Goal: Task Accomplishment & Management: Manage account settings

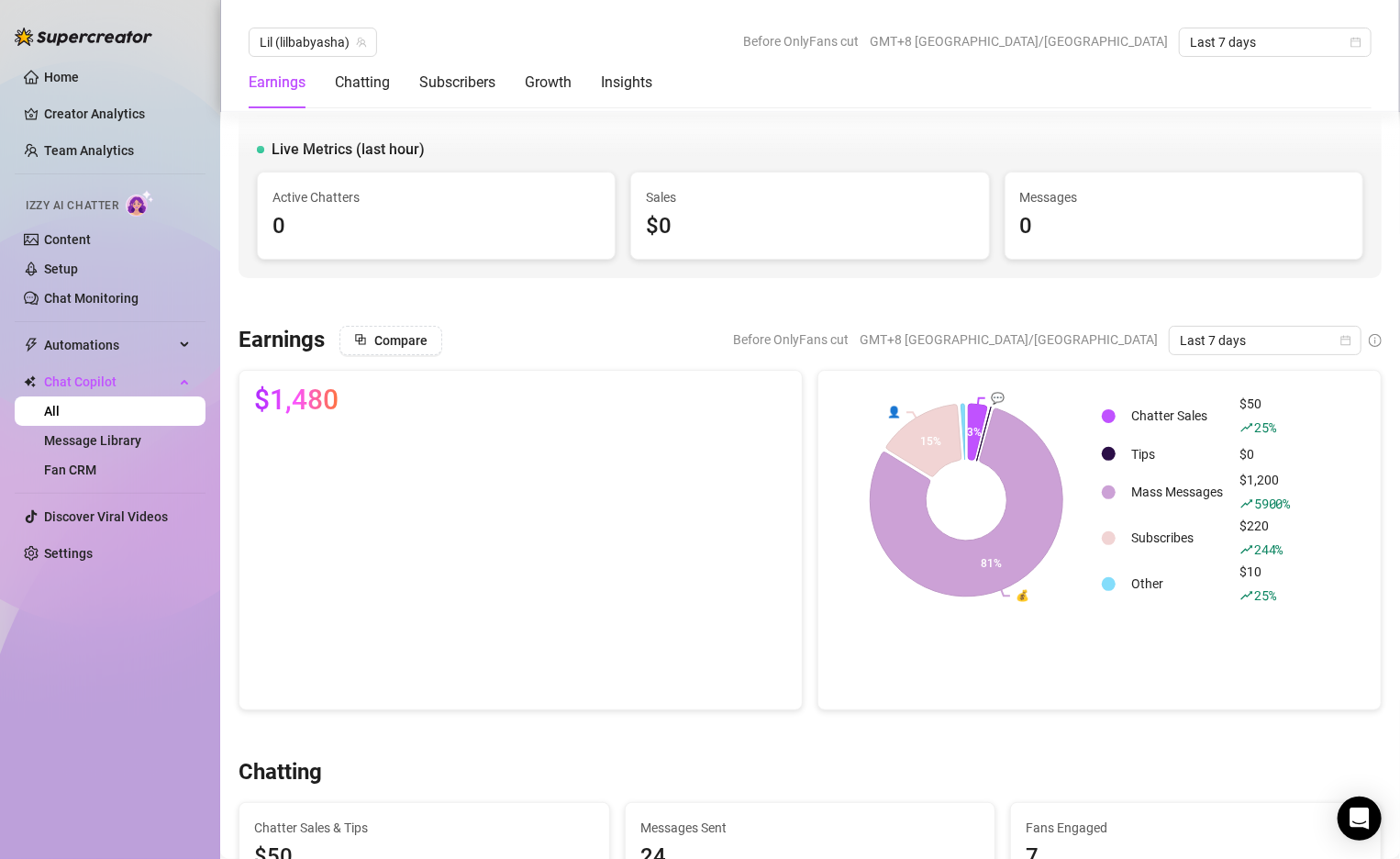
scroll to position [576, 0]
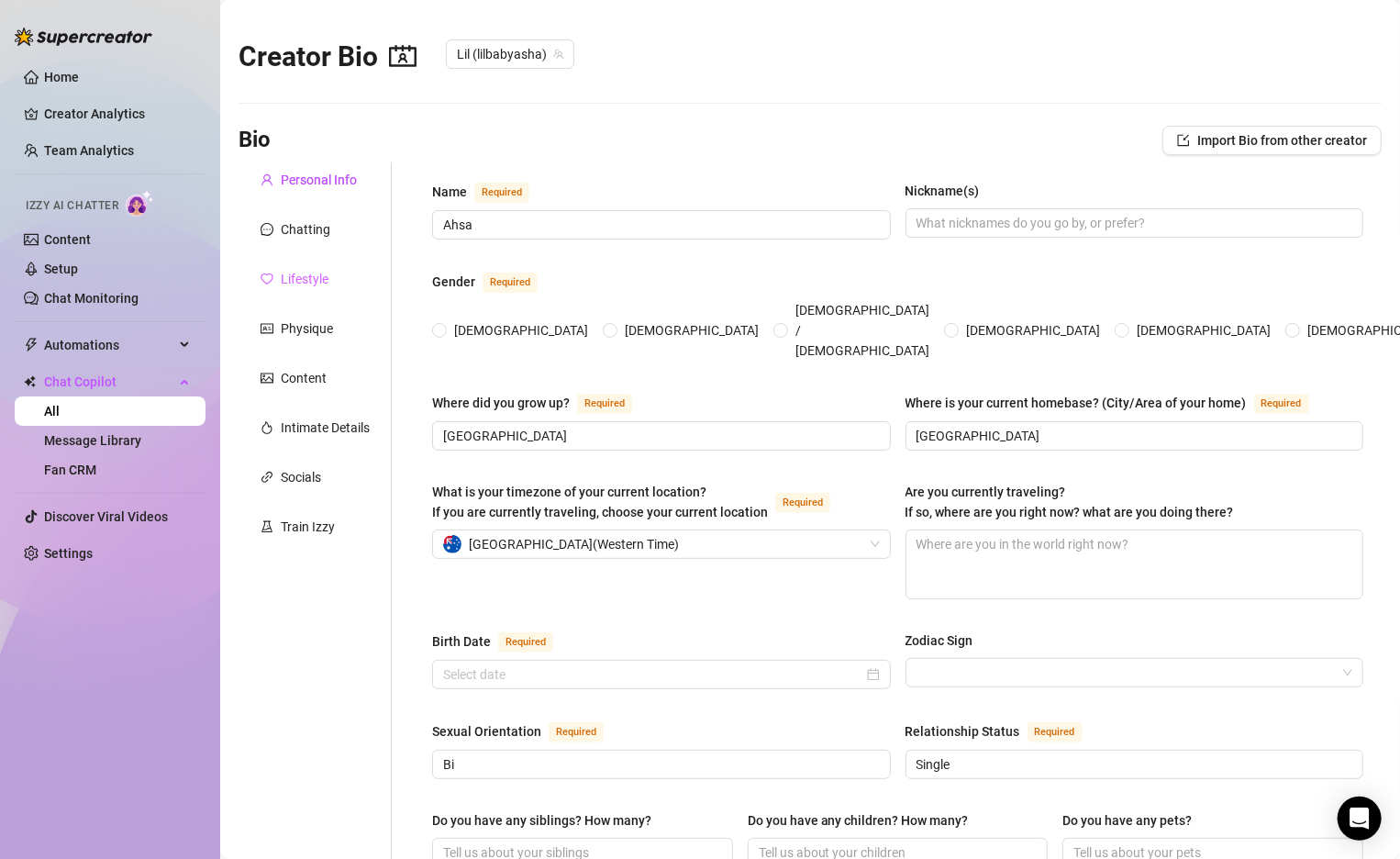
radio input "true"
type input "[DATE]"
click at [308, 233] on div "Chatting" at bounding box center [305, 230] width 50 height 21
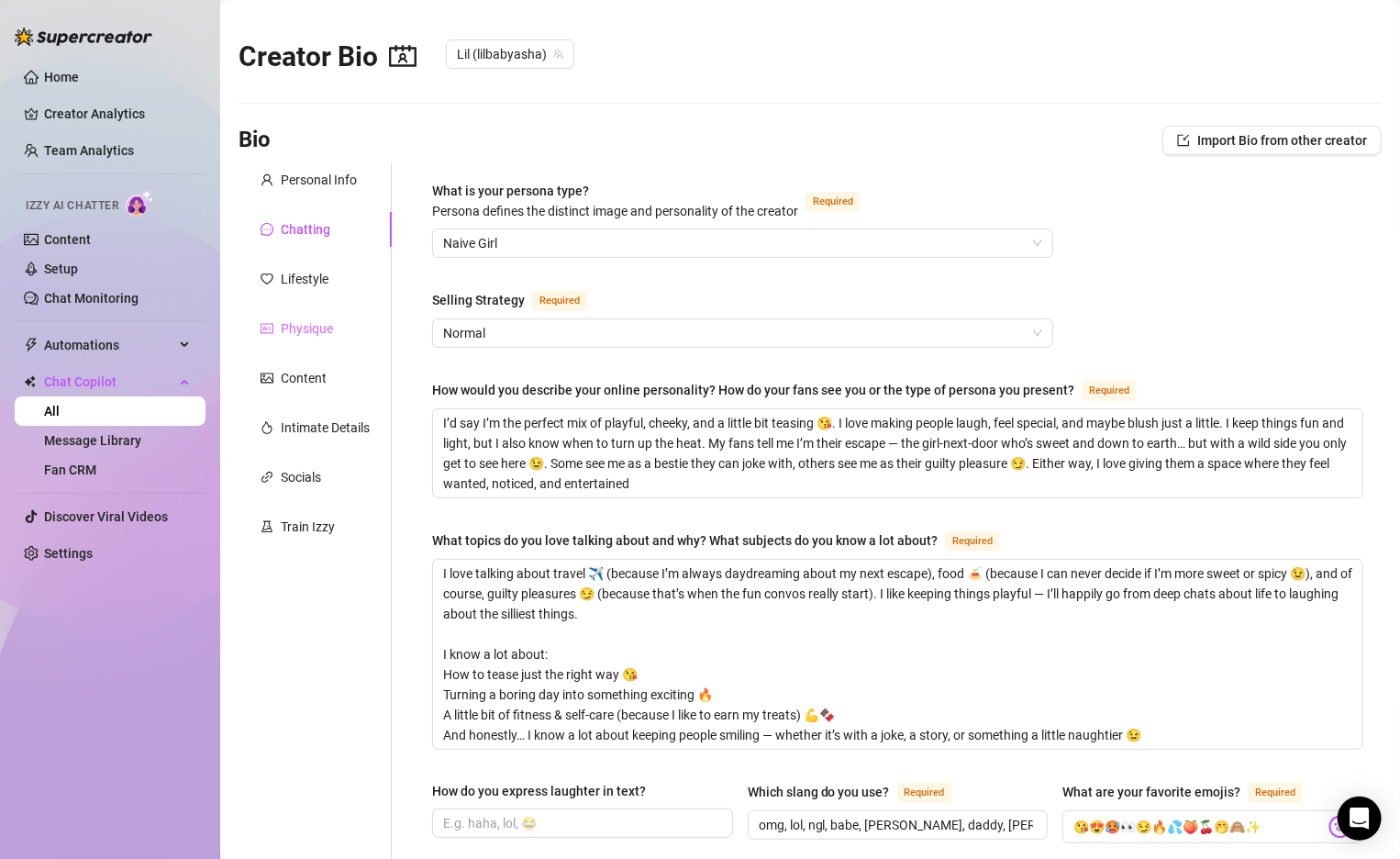
click at [326, 338] on div "Physique" at bounding box center [314, 328] width 153 height 35
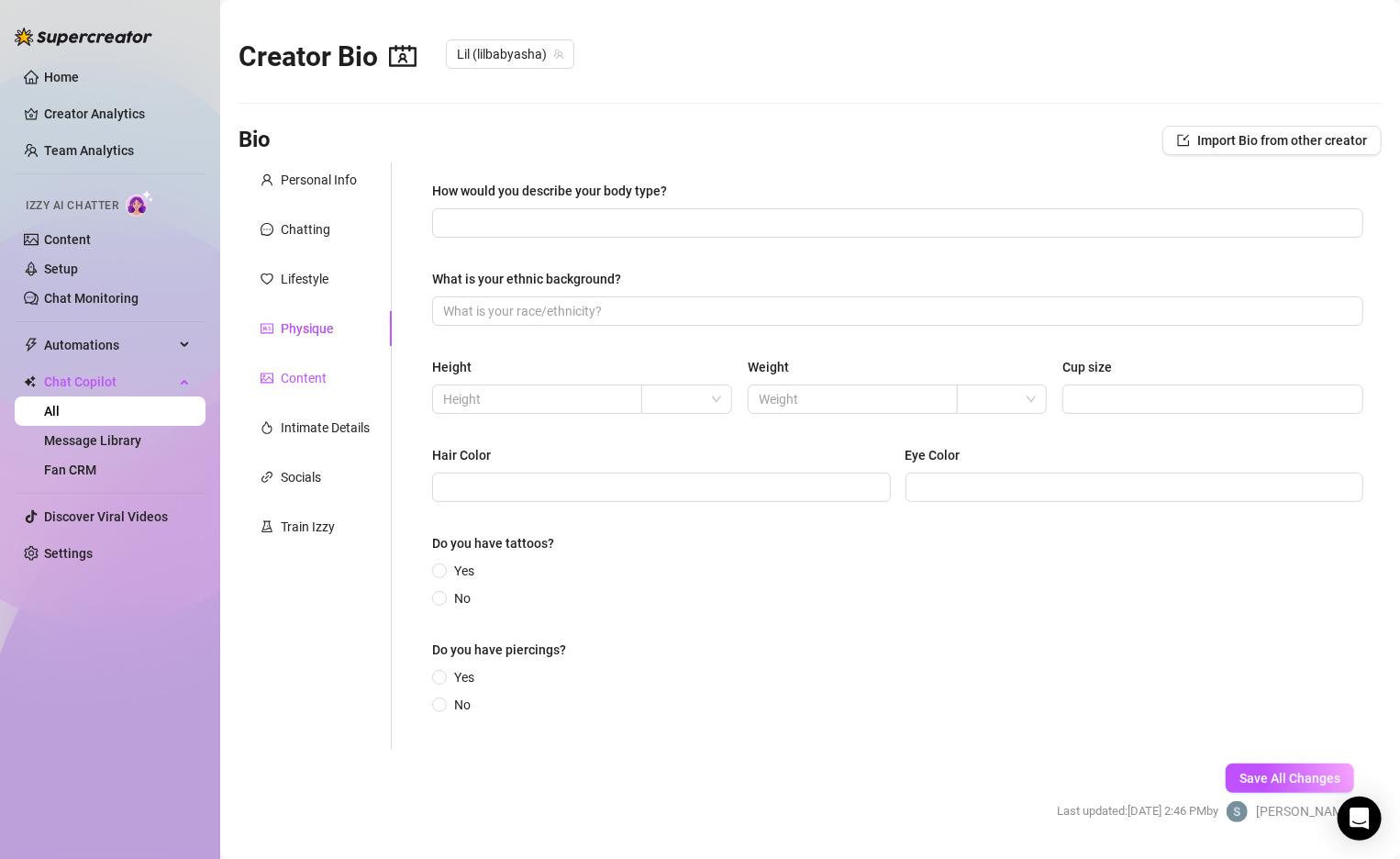
click at [304, 370] on div "Content" at bounding box center [303, 378] width 46 height 21
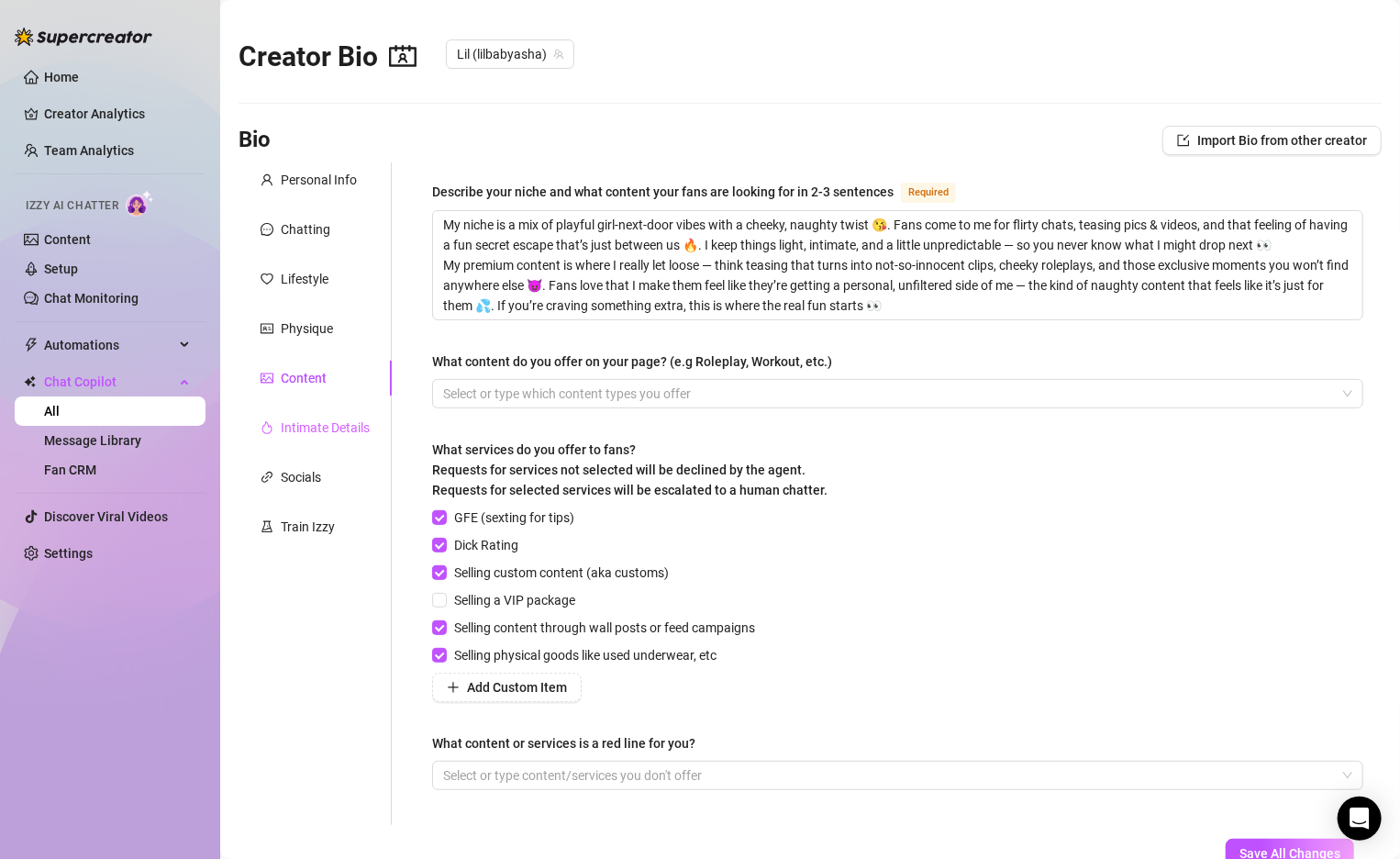
click at [336, 441] on div "Intimate Details" at bounding box center [314, 427] width 153 height 35
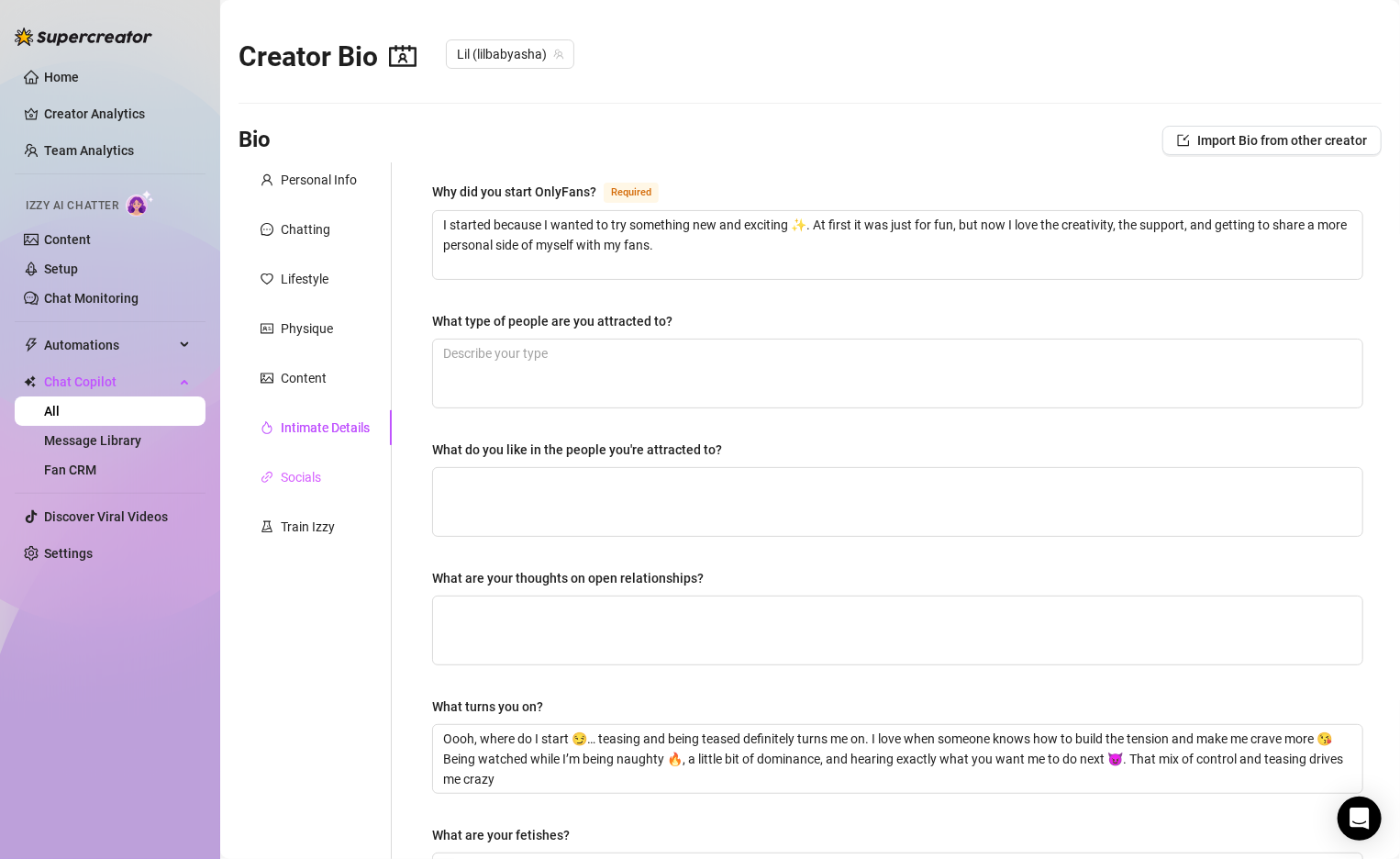
click at [330, 470] on div "Socials" at bounding box center [314, 476] width 153 height 35
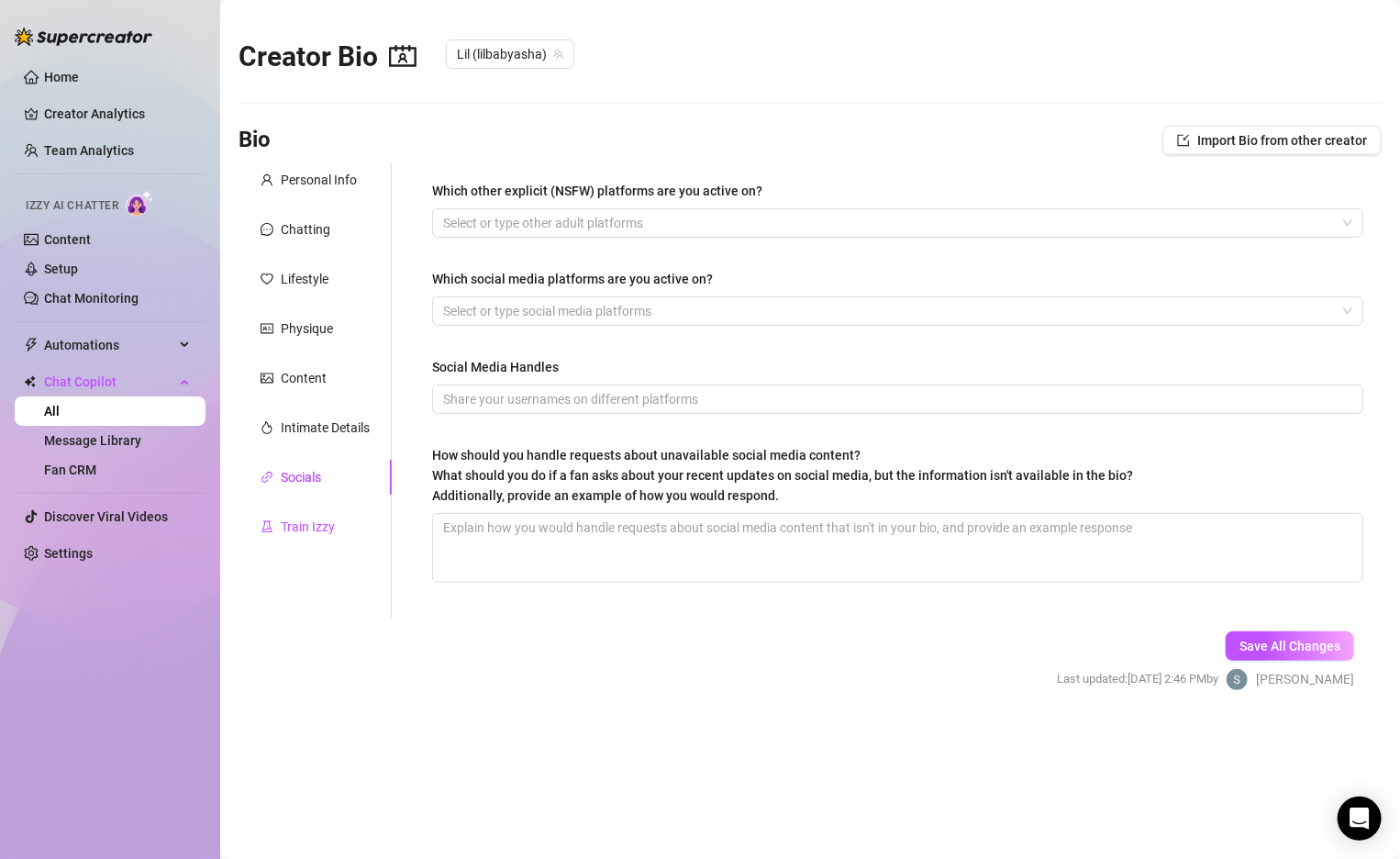
click at [333, 526] on div "Train Izzy" at bounding box center [308, 527] width 54 height 21
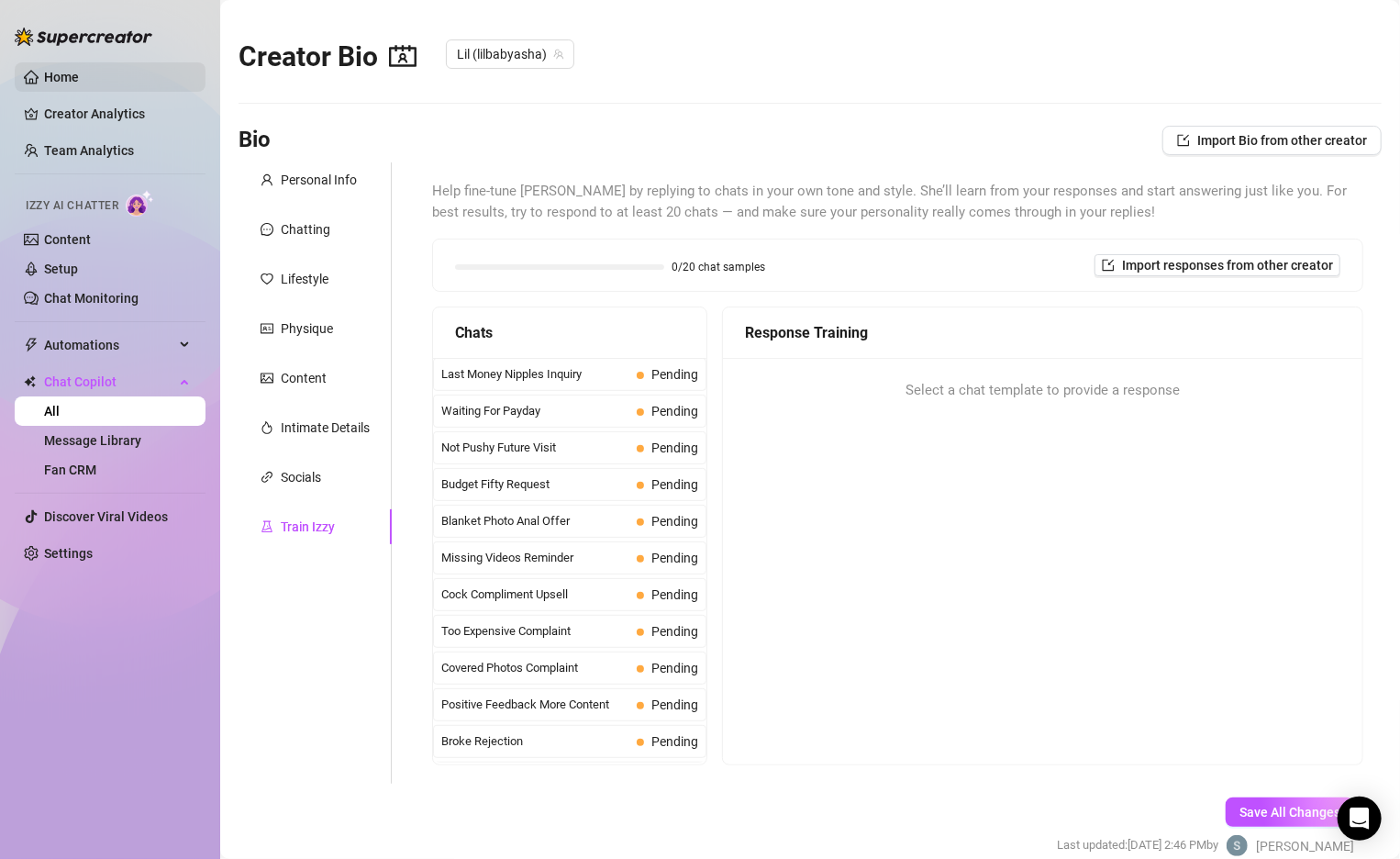
click at [44, 73] on link "Home" at bounding box center [61, 77] width 35 height 15
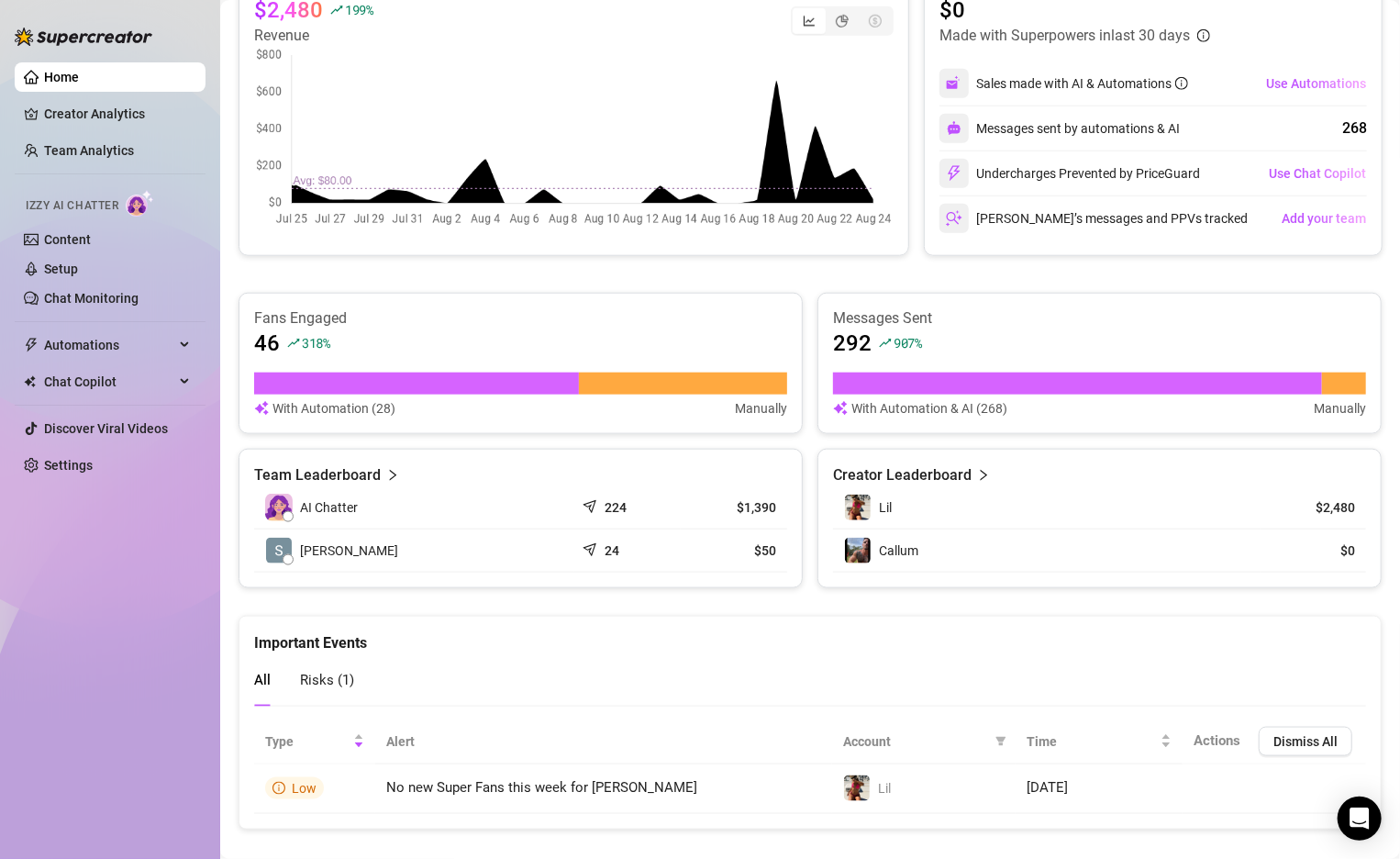
scroll to position [773, 0]
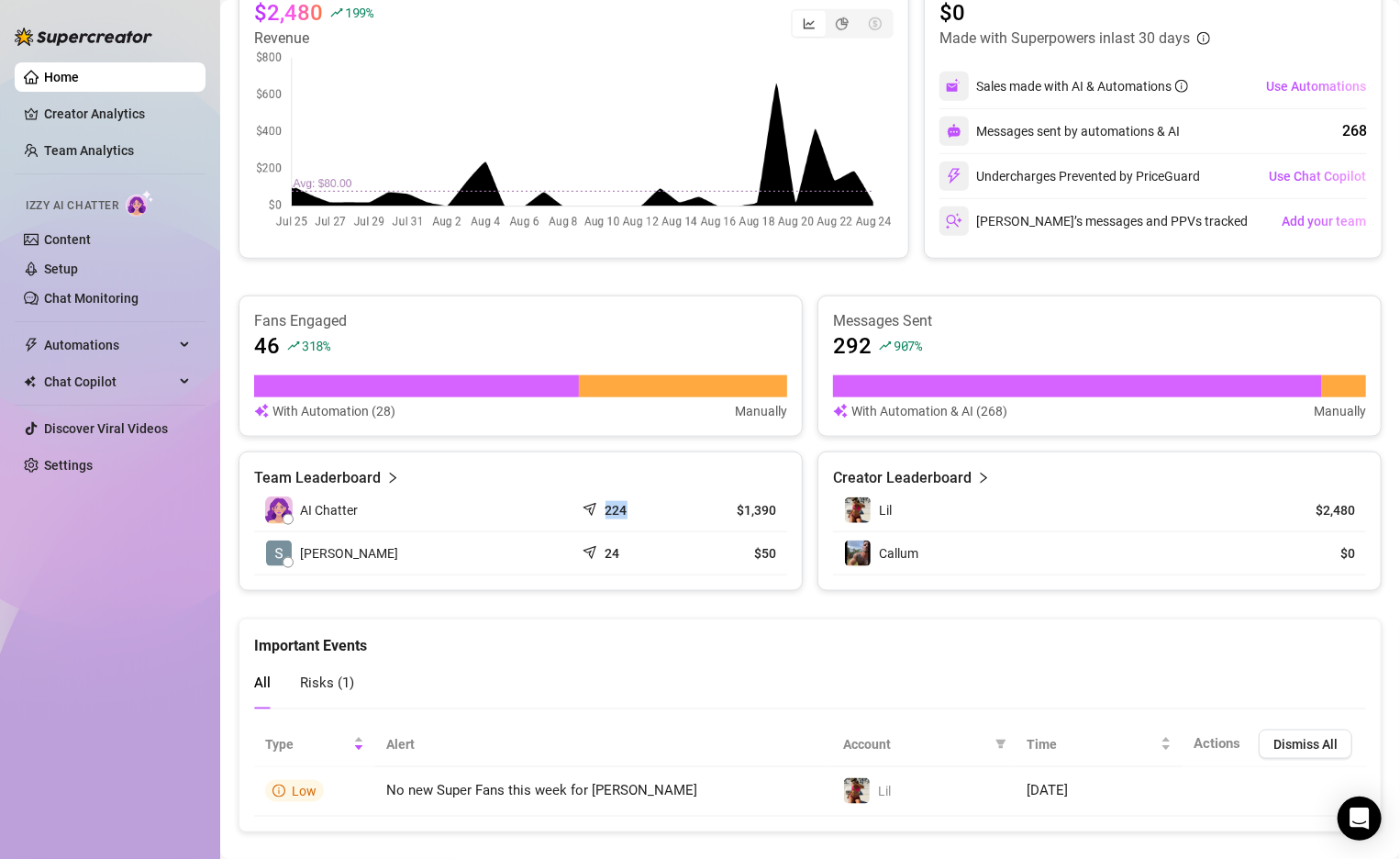
drag, startPoint x: 571, startPoint y: 503, endPoint x: 627, endPoint y: 508, distance: 56.2
click at [627, 508] on tr "AI Chatter 224 $1,390" at bounding box center [520, 511] width 534 height 43
click at [660, 510] on div "224" at bounding box center [627, 510] width 84 height 19
drag, startPoint x: 729, startPoint y: 509, endPoint x: 763, endPoint y: 514, distance: 34.4
click at [775, 514] on article "$1,390" at bounding box center [734, 510] width 84 height 19
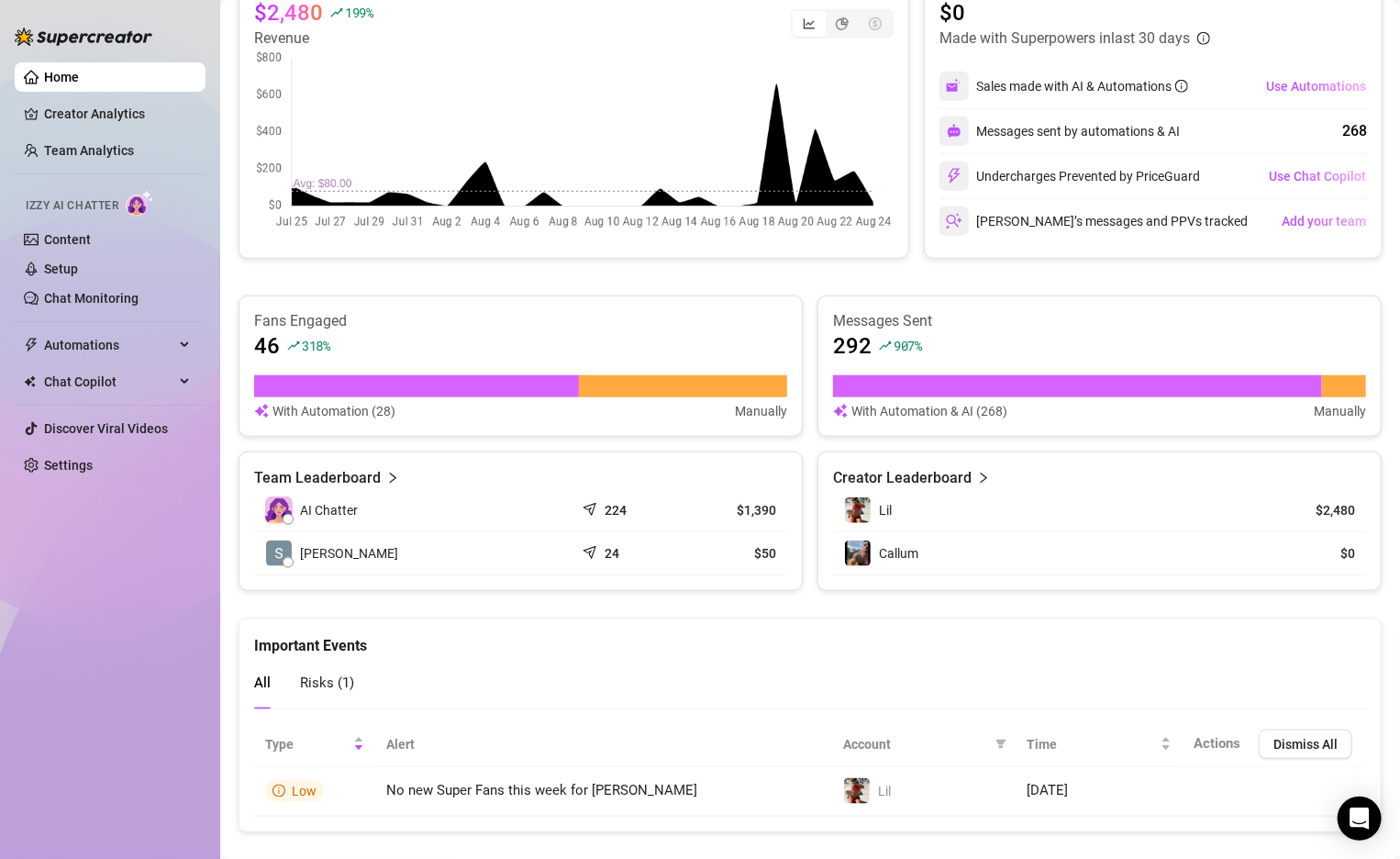
click at [671, 490] on td "224" at bounding box center [628, 511] width 107 height 43
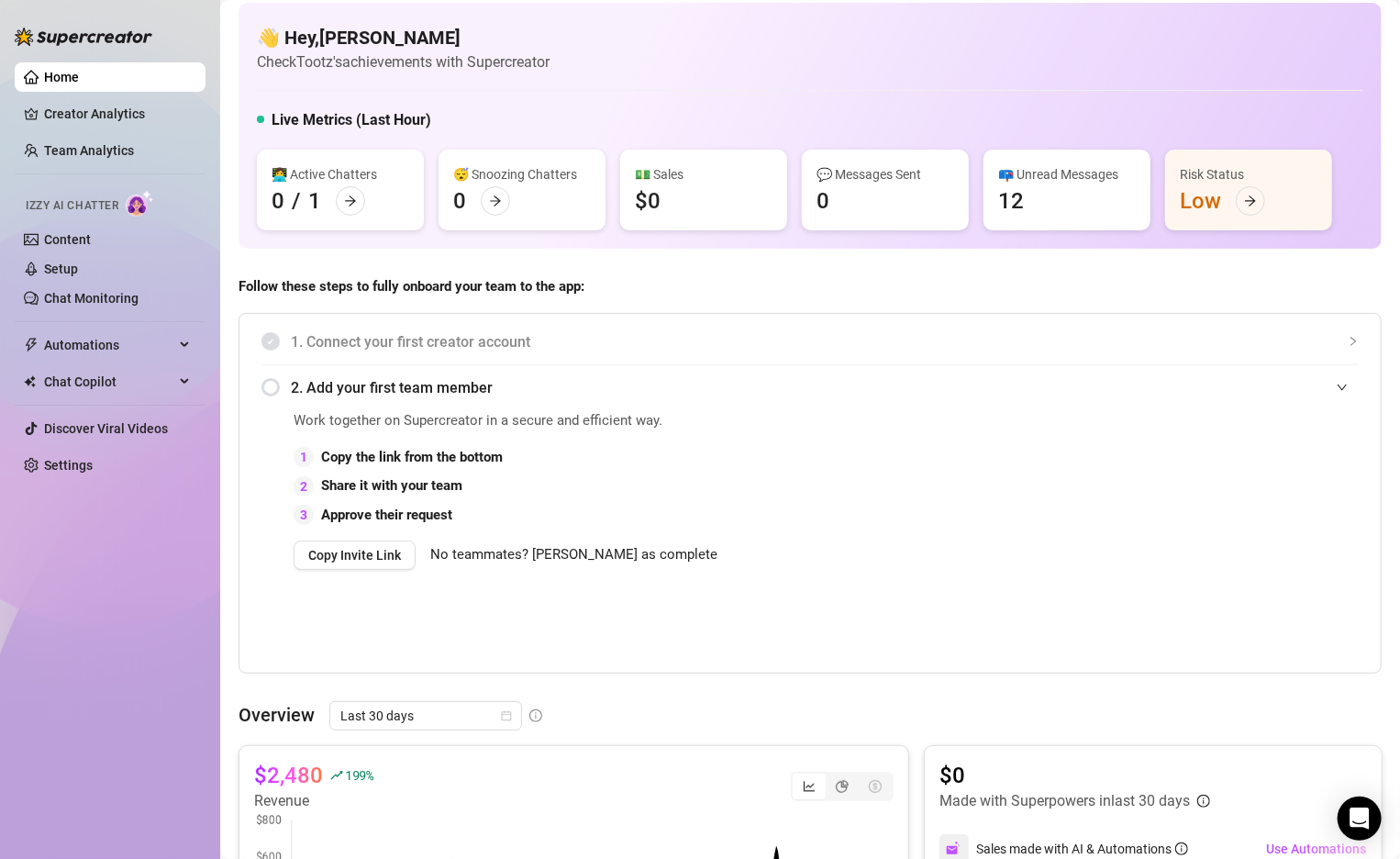
scroll to position [0, 0]
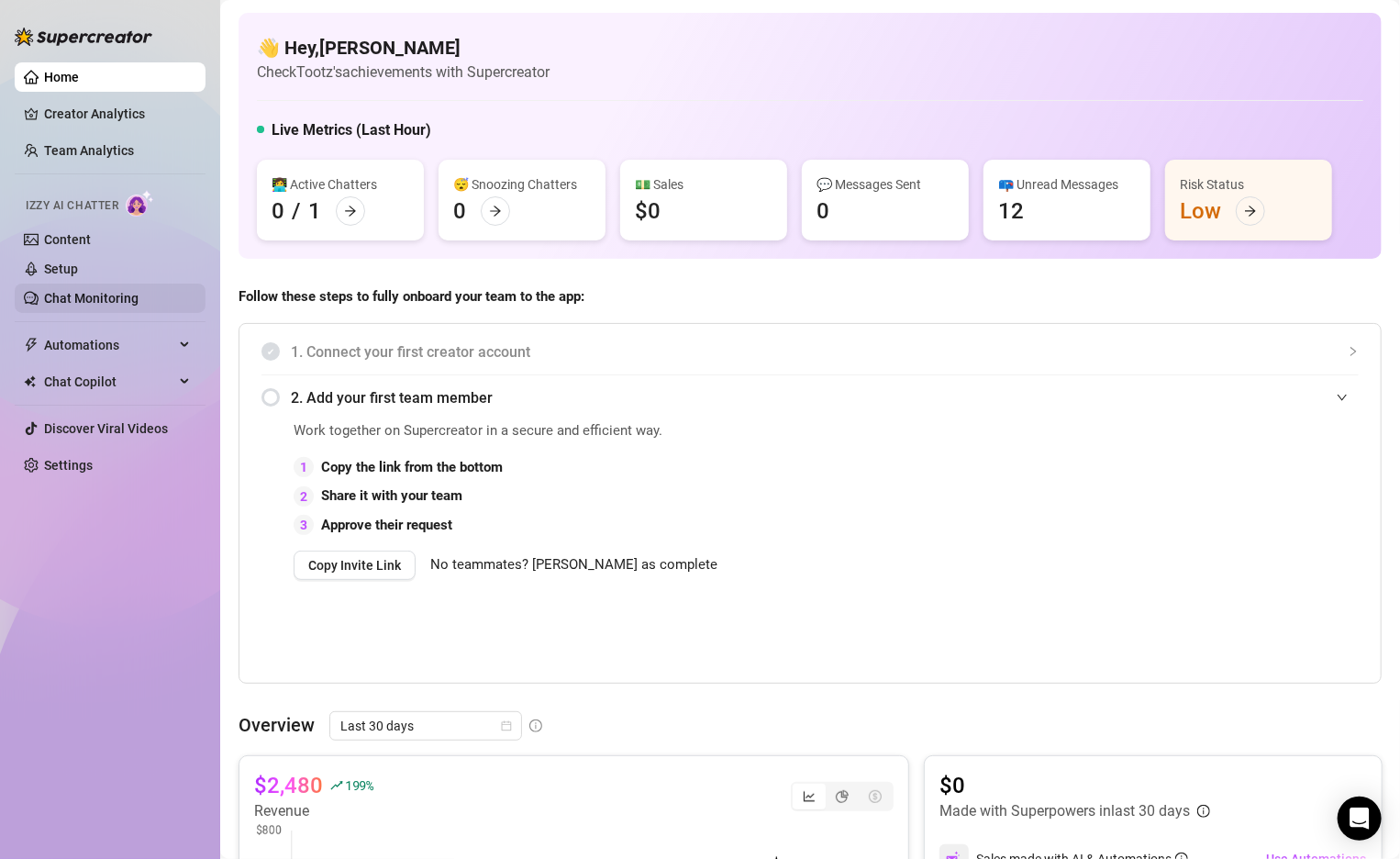
click at [59, 291] on link "Chat Monitoring" at bounding box center [91, 298] width 95 height 15
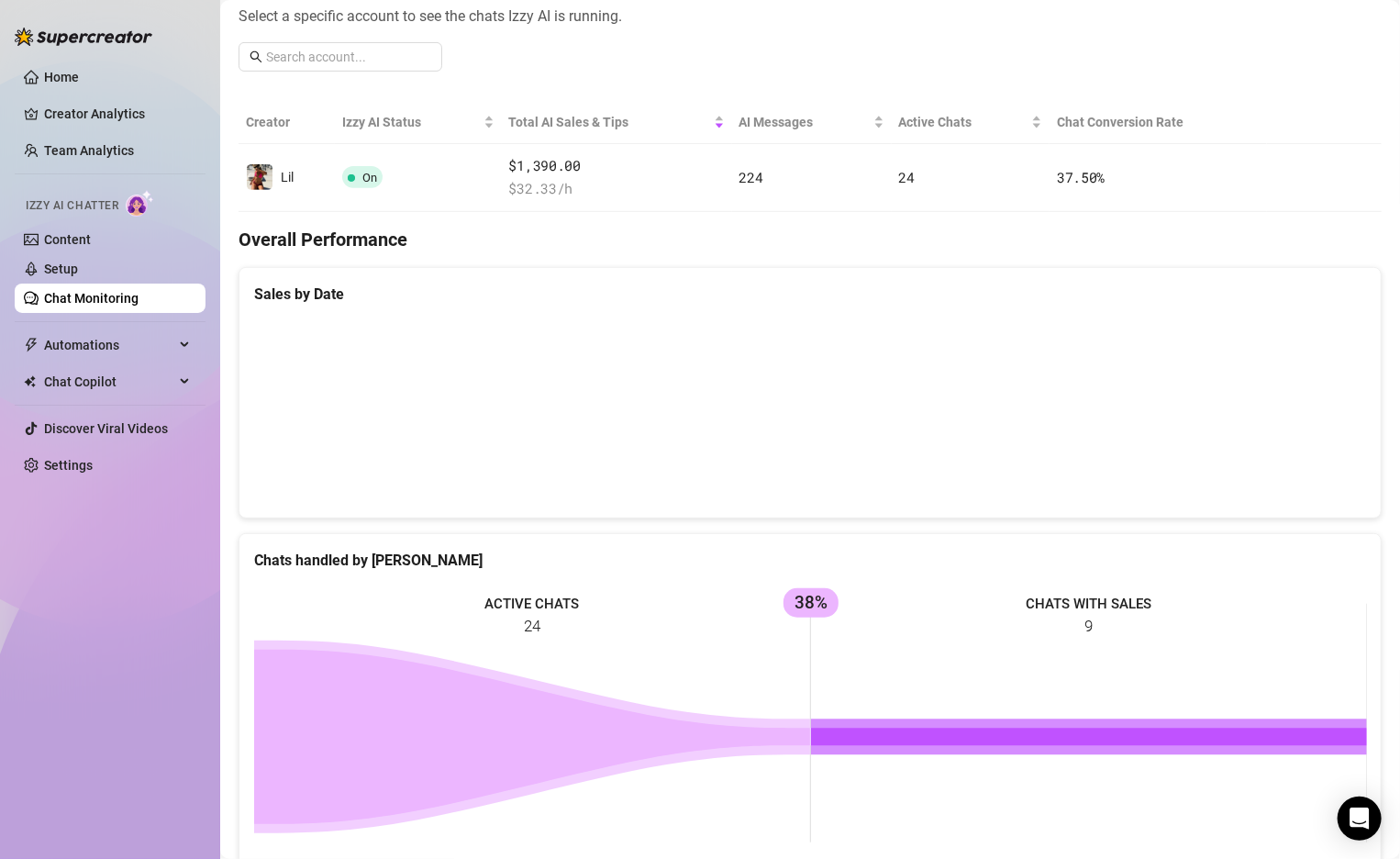
scroll to position [198, 0]
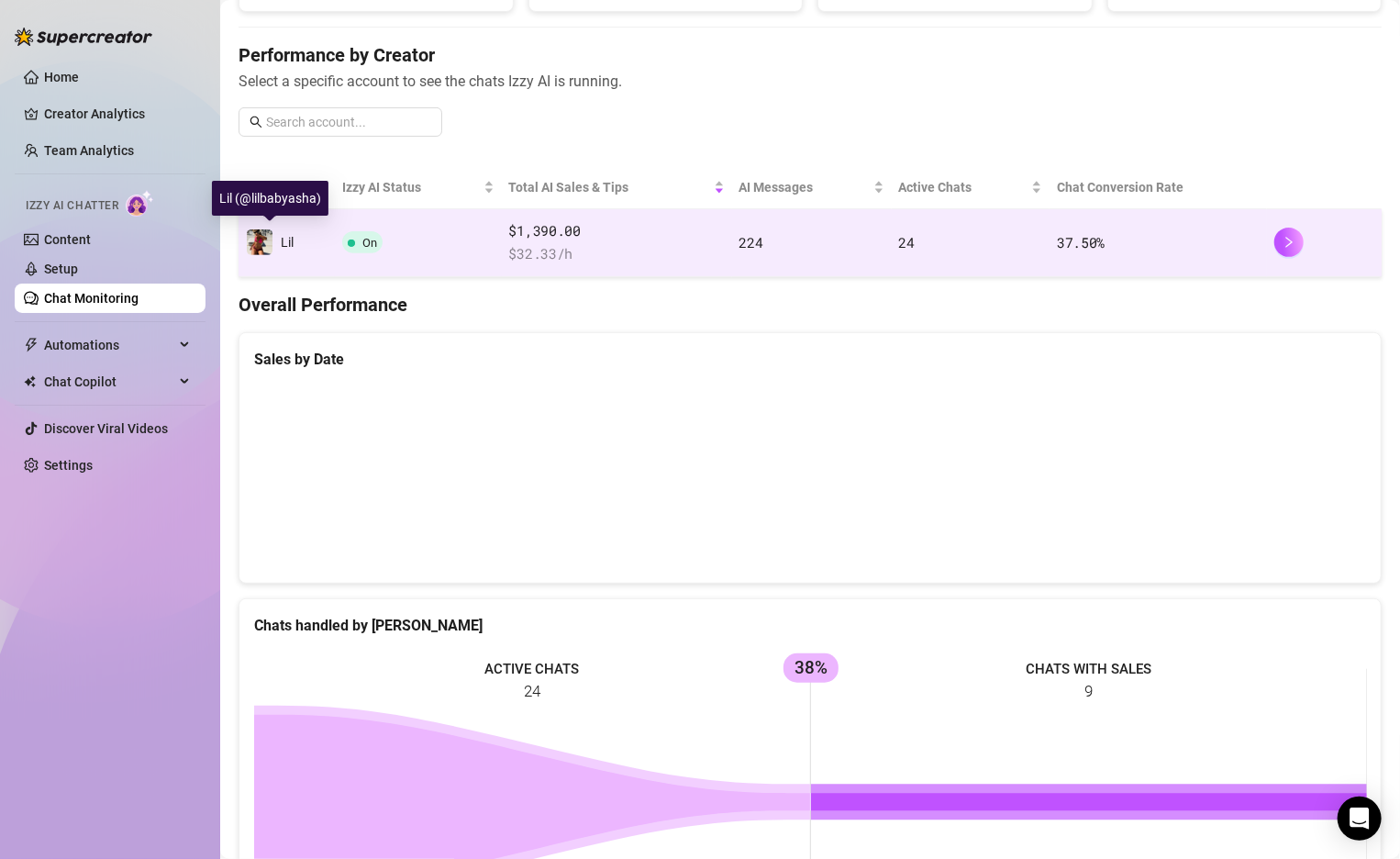
click at [278, 237] on div "Lil" at bounding box center [269, 242] width 48 height 27
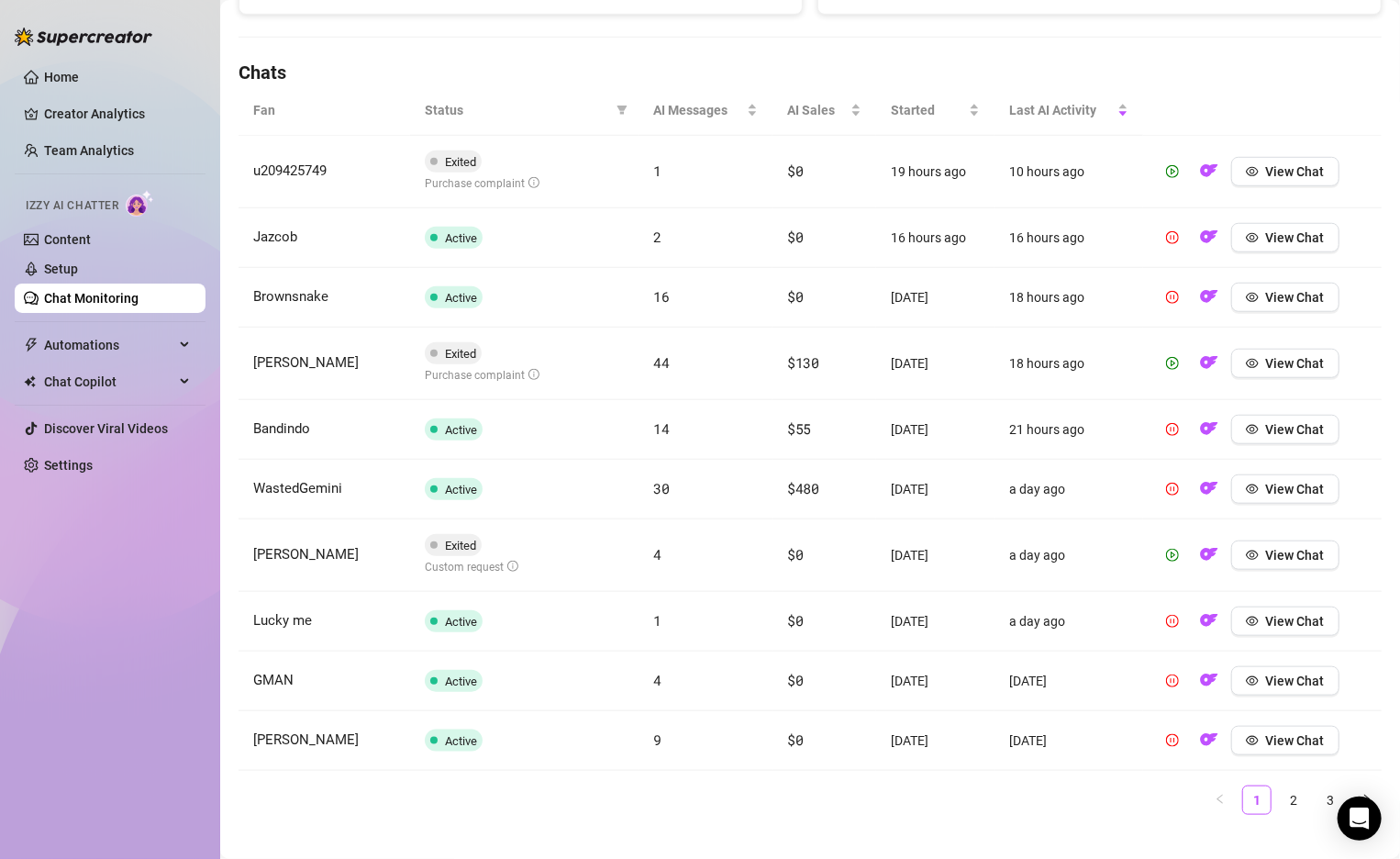
scroll to position [606, 0]
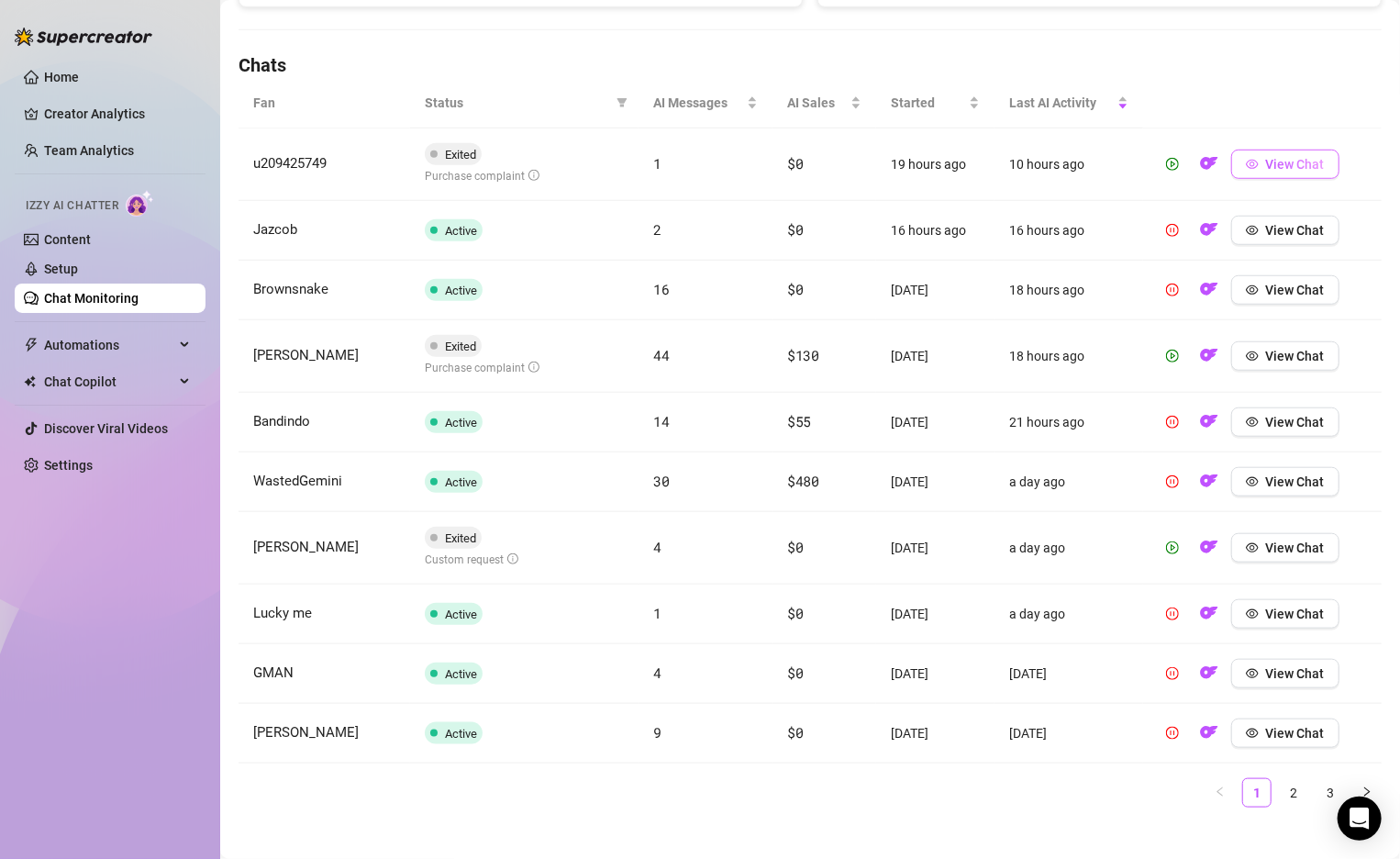
click at [1265, 158] on button "View Chat" at bounding box center [1285, 164] width 108 height 29
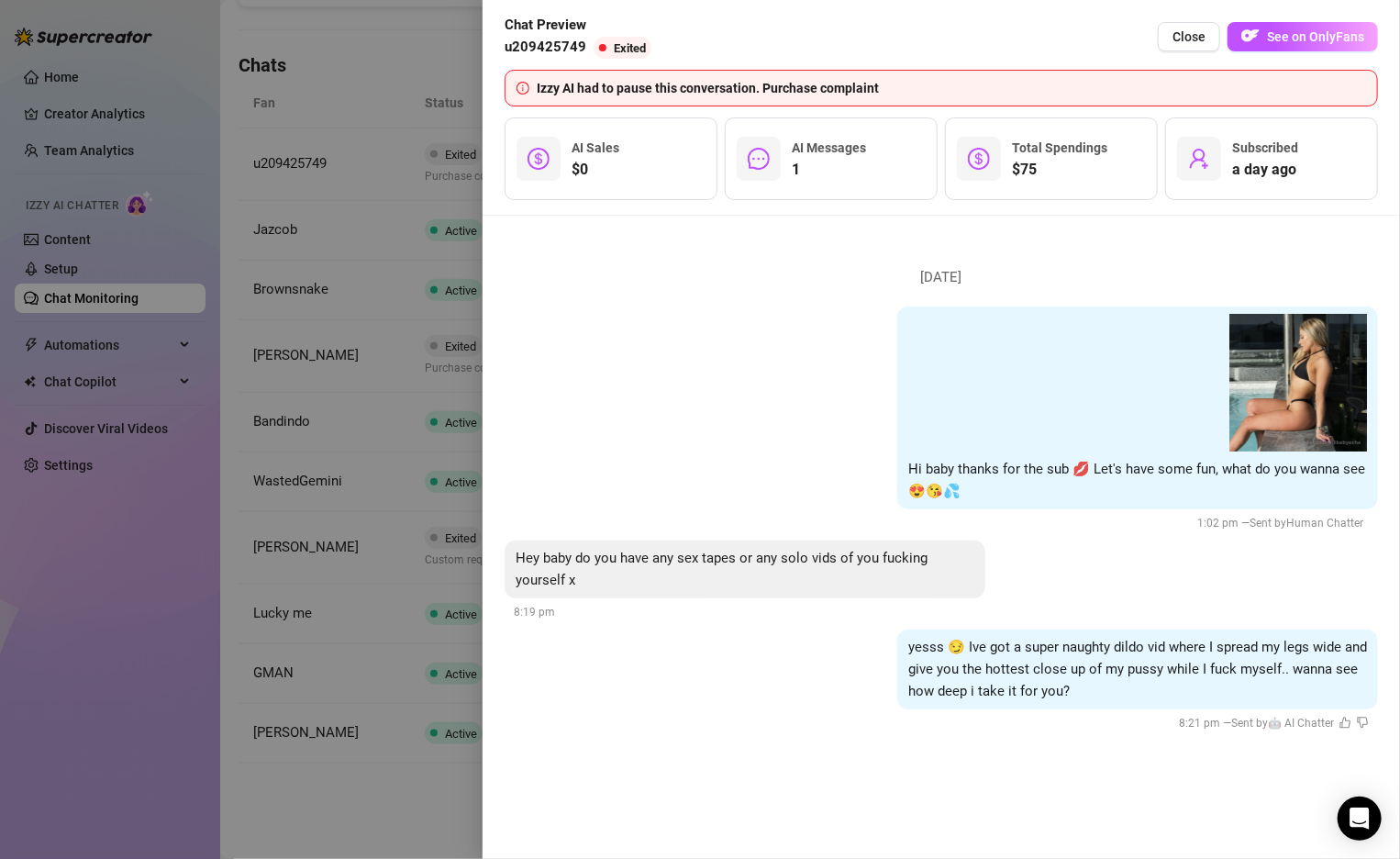
drag, startPoint x: 884, startPoint y: 64, endPoint x: 884, endPoint y: 119, distance: 55.0
click at [884, 66] on div "Chat Preview u209425749 Exited Close See on OnlyFans [PERSON_NAME] had to pause…" at bounding box center [941, 108] width 874 height 186
click at [1173, 43] on button "Close" at bounding box center [1189, 36] width 63 height 29
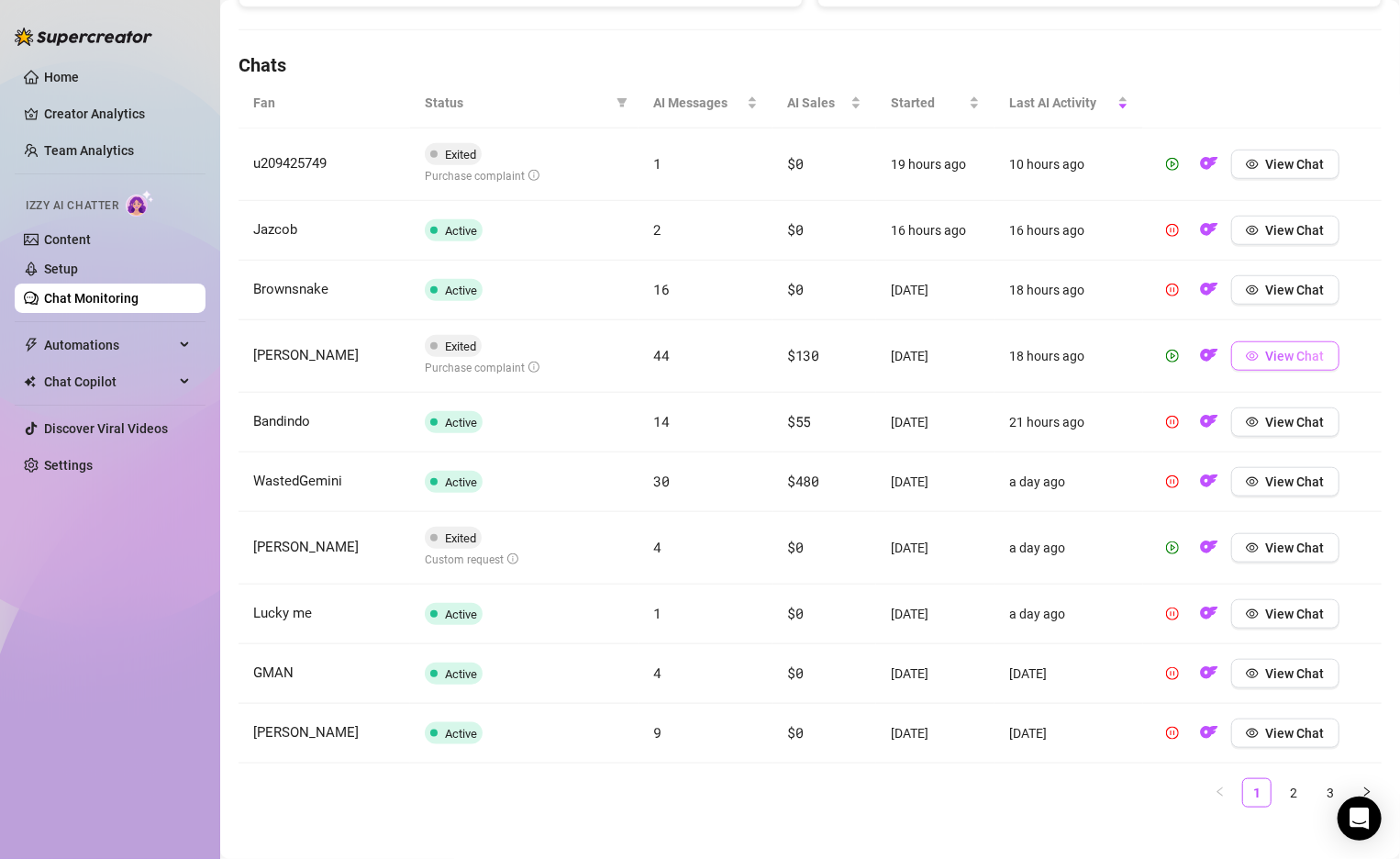
click at [1261, 349] on button "View Chat" at bounding box center [1285, 355] width 108 height 29
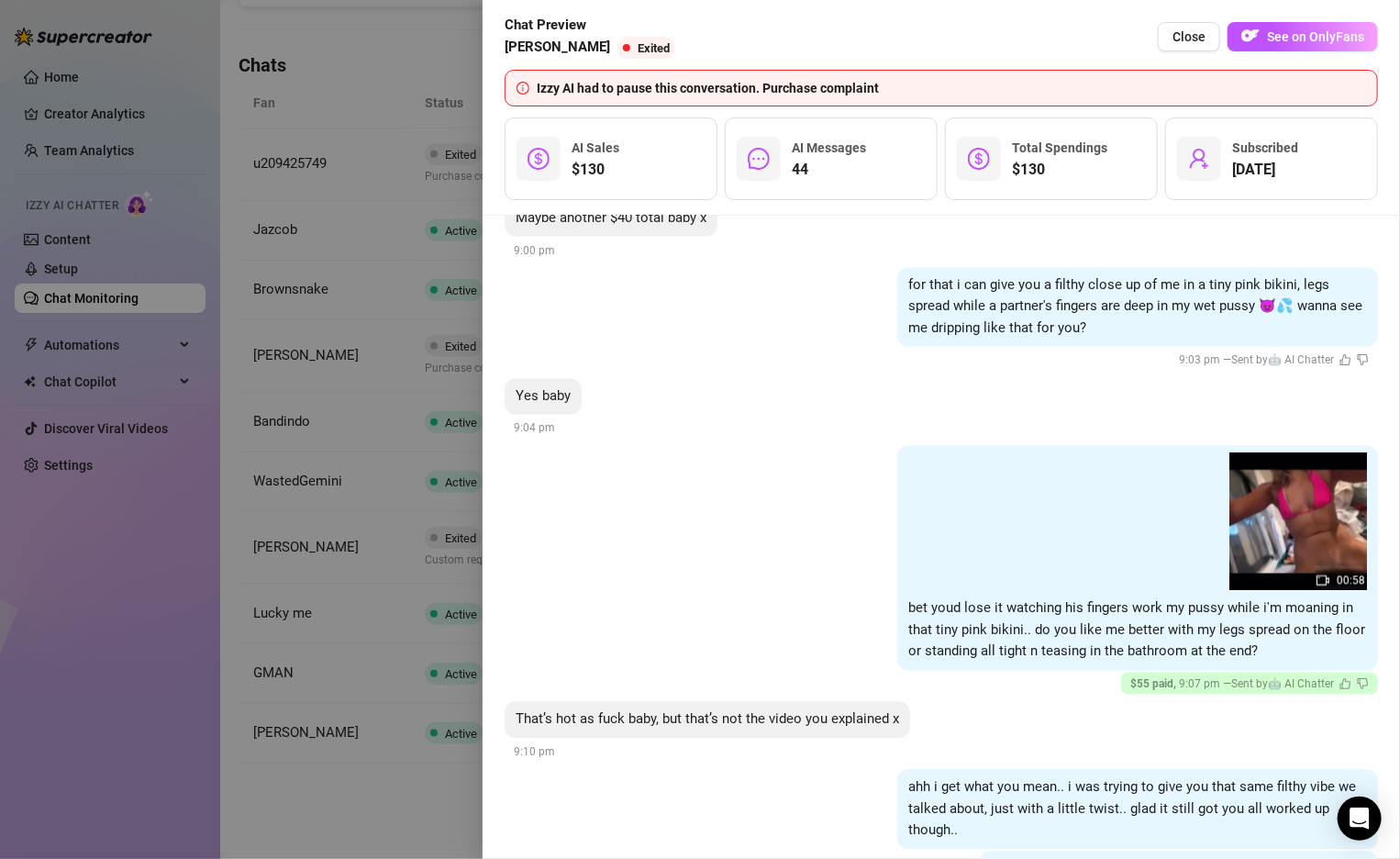
scroll to position [8705, 0]
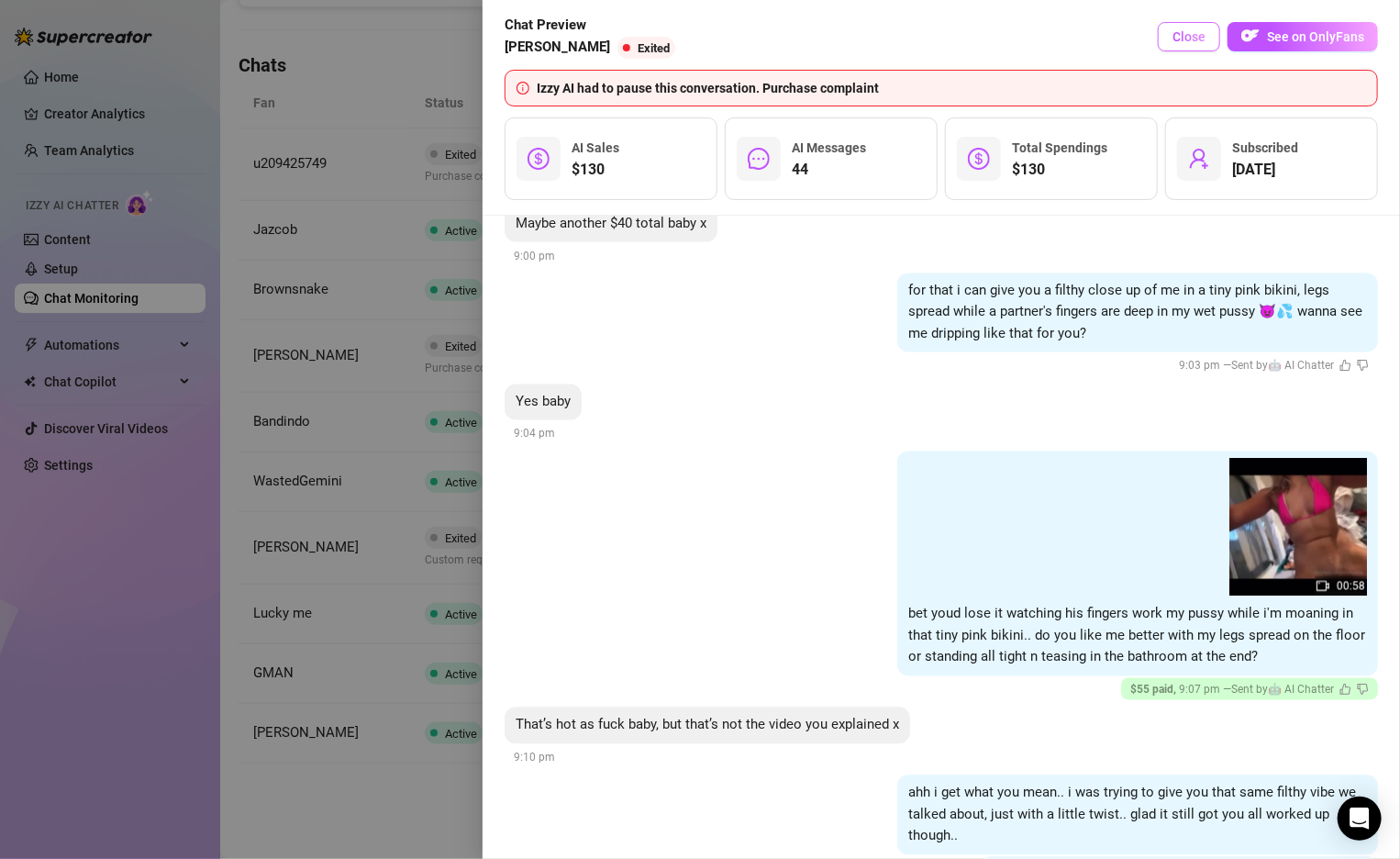
click at [1176, 38] on span "Close" at bounding box center [1189, 37] width 33 height 15
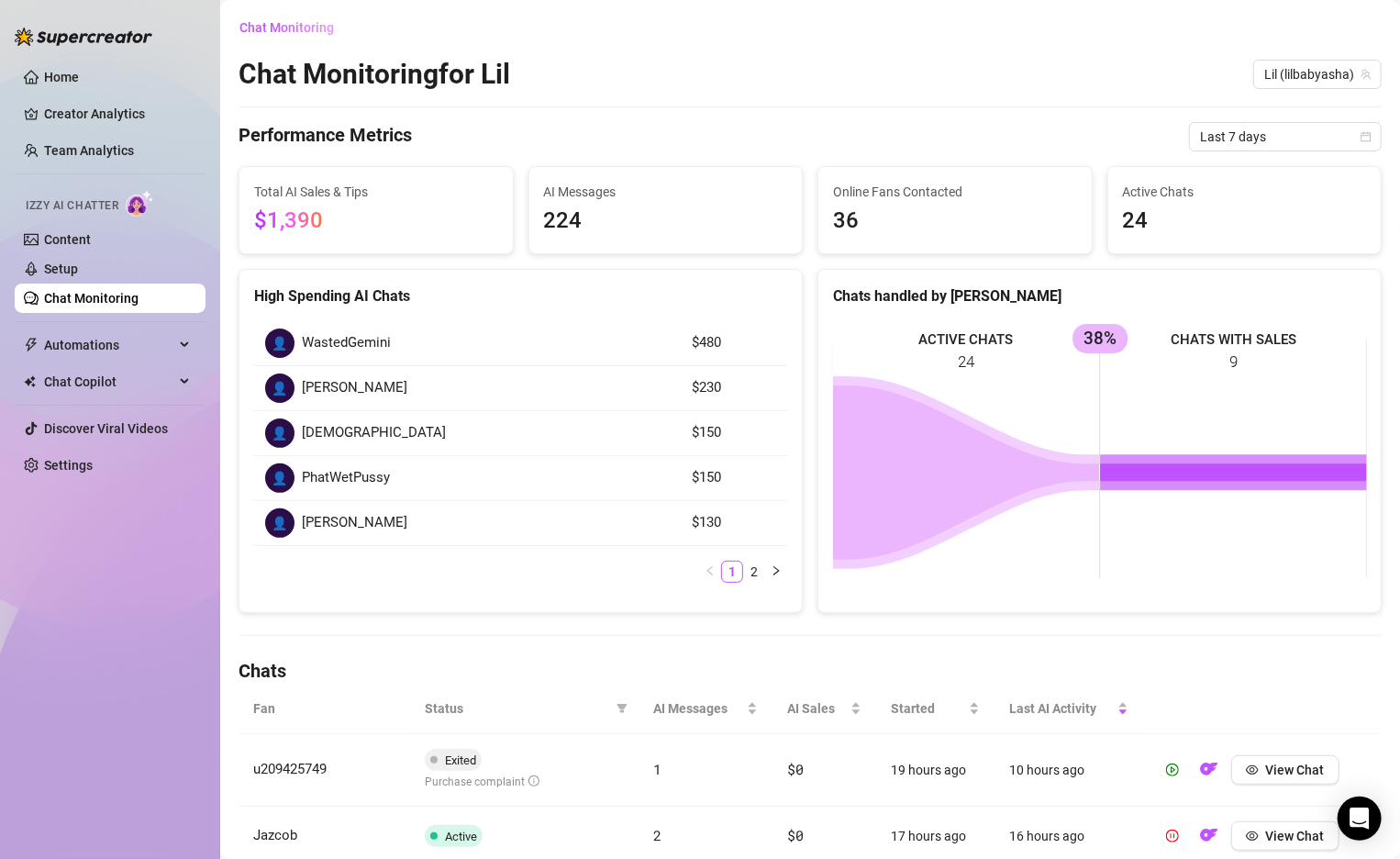
scroll to position [618, 0]
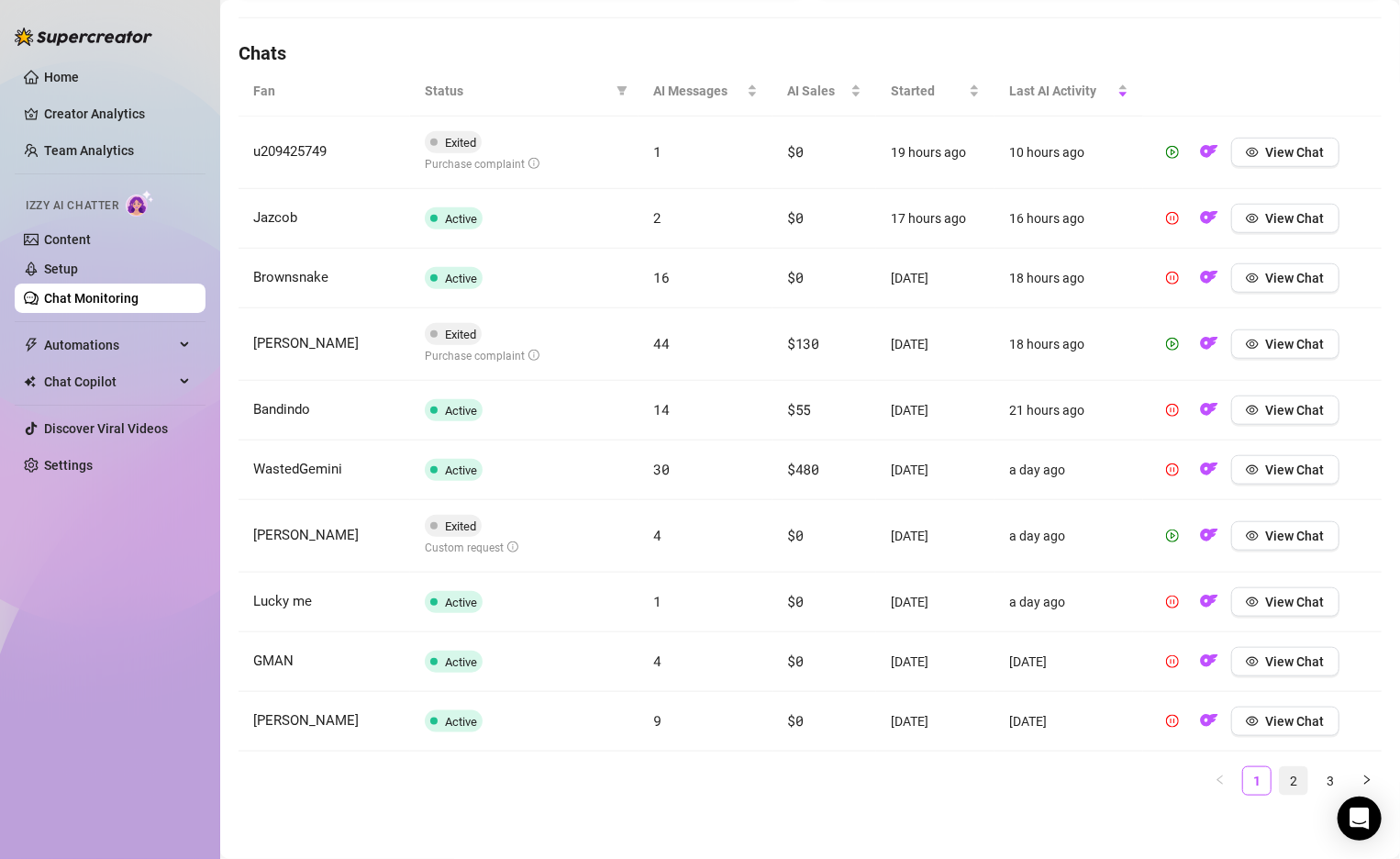
click at [1289, 759] on div "Fan Status AI Messages AI Sales Started Last AI Activity u209425749 Exited Purc…" at bounding box center [809, 430] width 1143 height 730
click at [1276, 345] on span "View Chat" at bounding box center [1295, 344] width 59 height 15
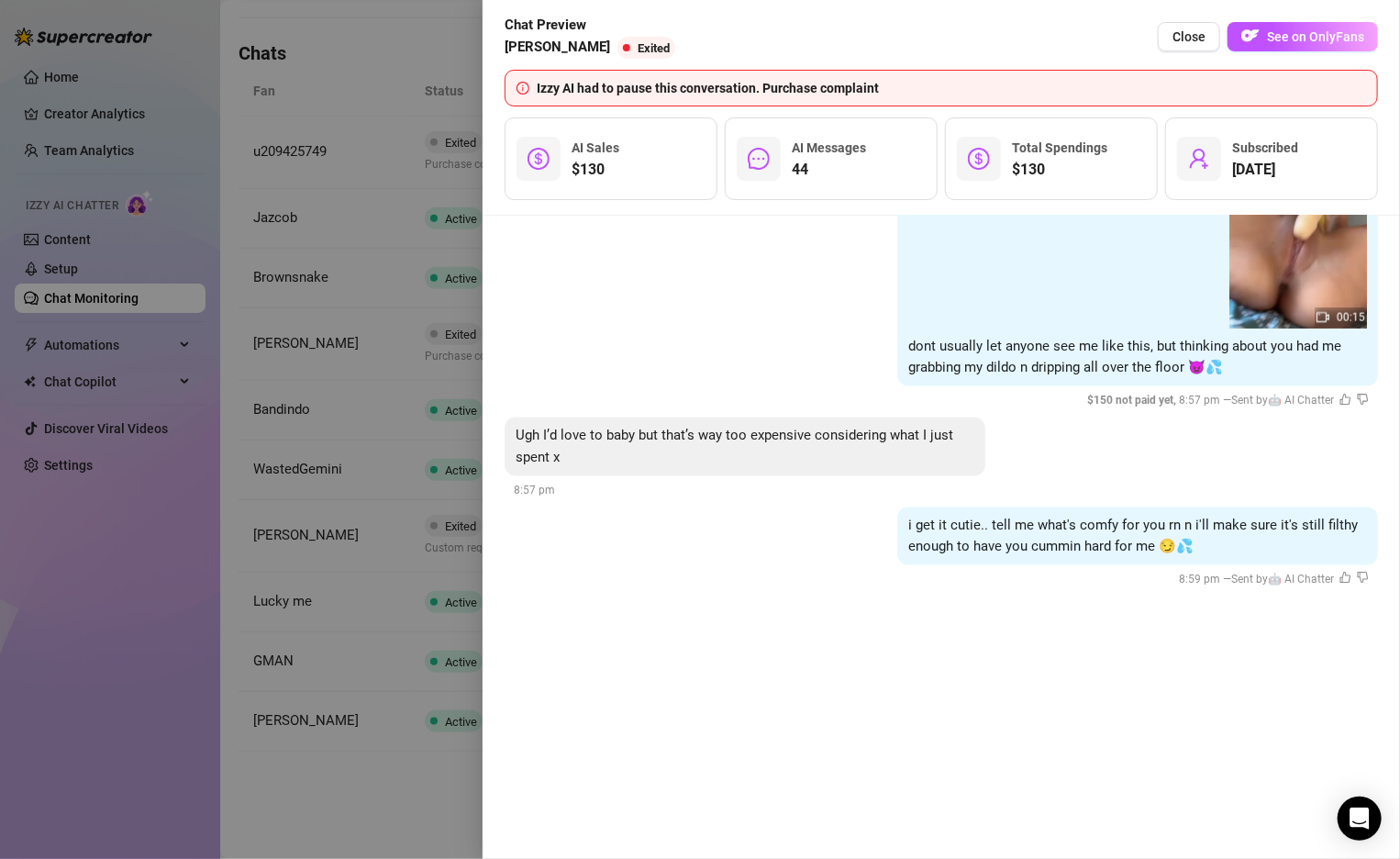
scroll to position [8807, 0]
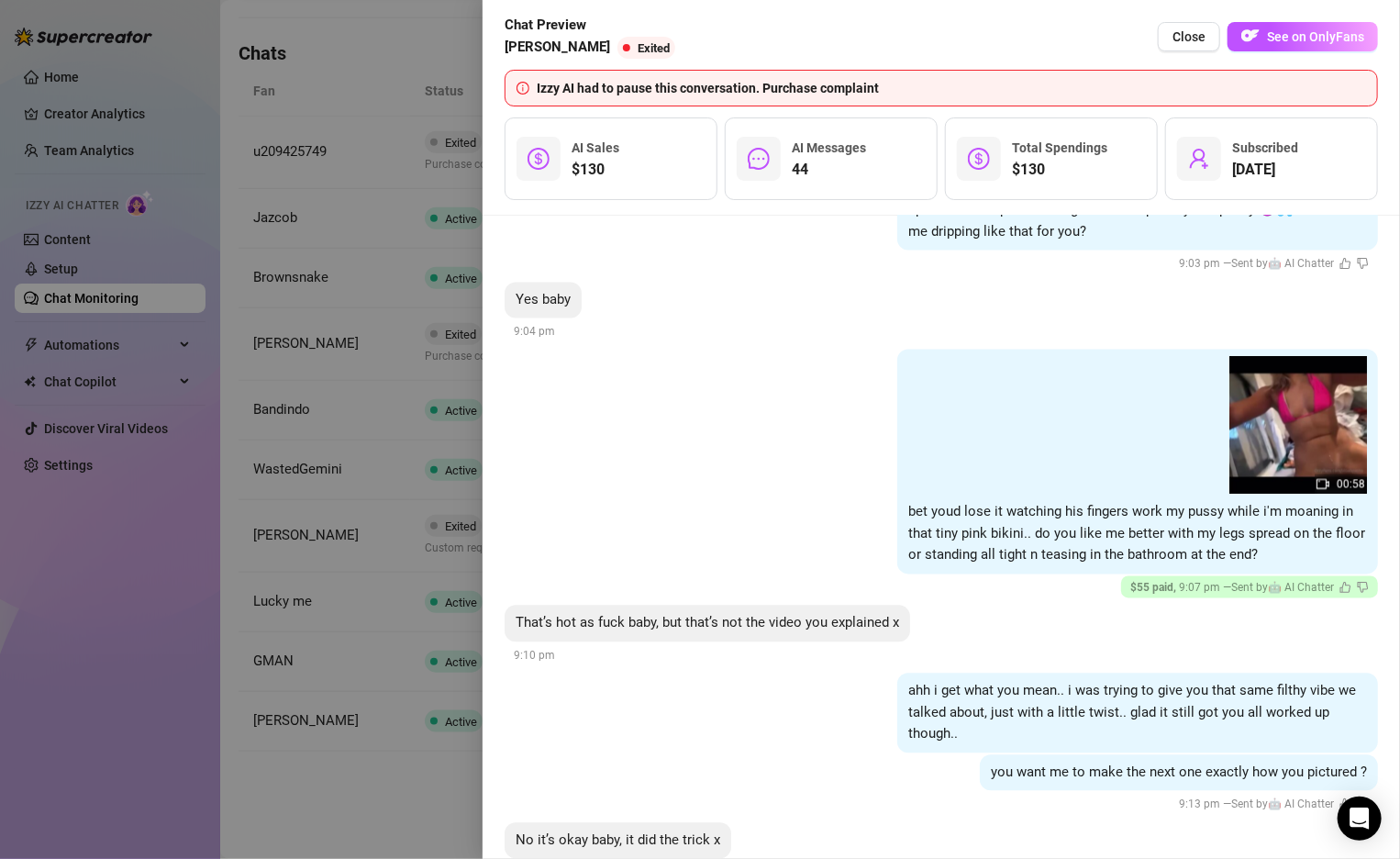
click at [1191, 53] on div "Chat Preview [PERSON_NAME] Exited Close See on OnlyFans" at bounding box center [941, 37] width 874 height 44
click at [1185, 46] on button "Close" at bounding box center [1189, 36] width 63 height 29
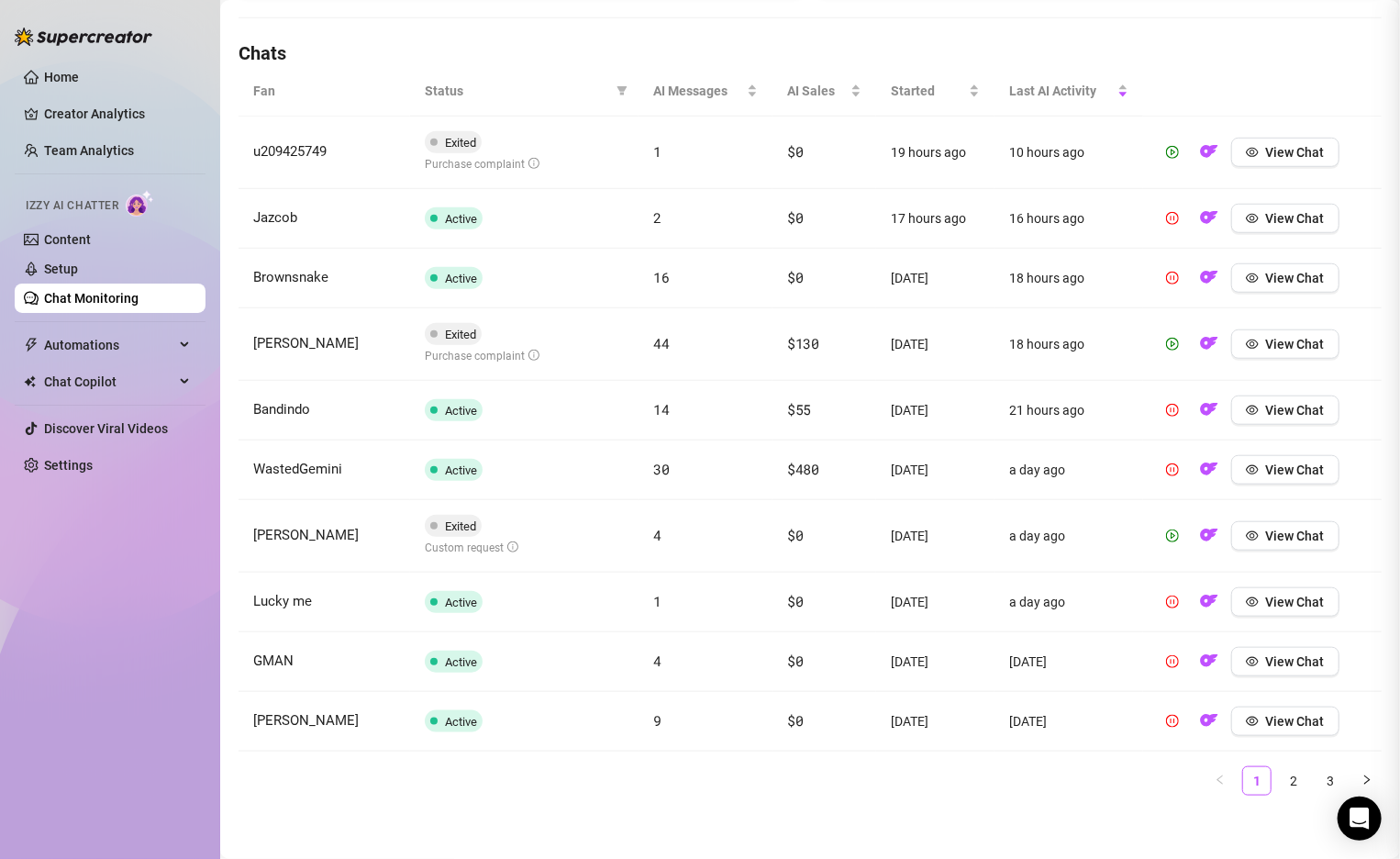
scroll to position [0, 0]
click at [1266, 339] on span "View Chat" at bounding box center [1295, 344] width 59 height 15
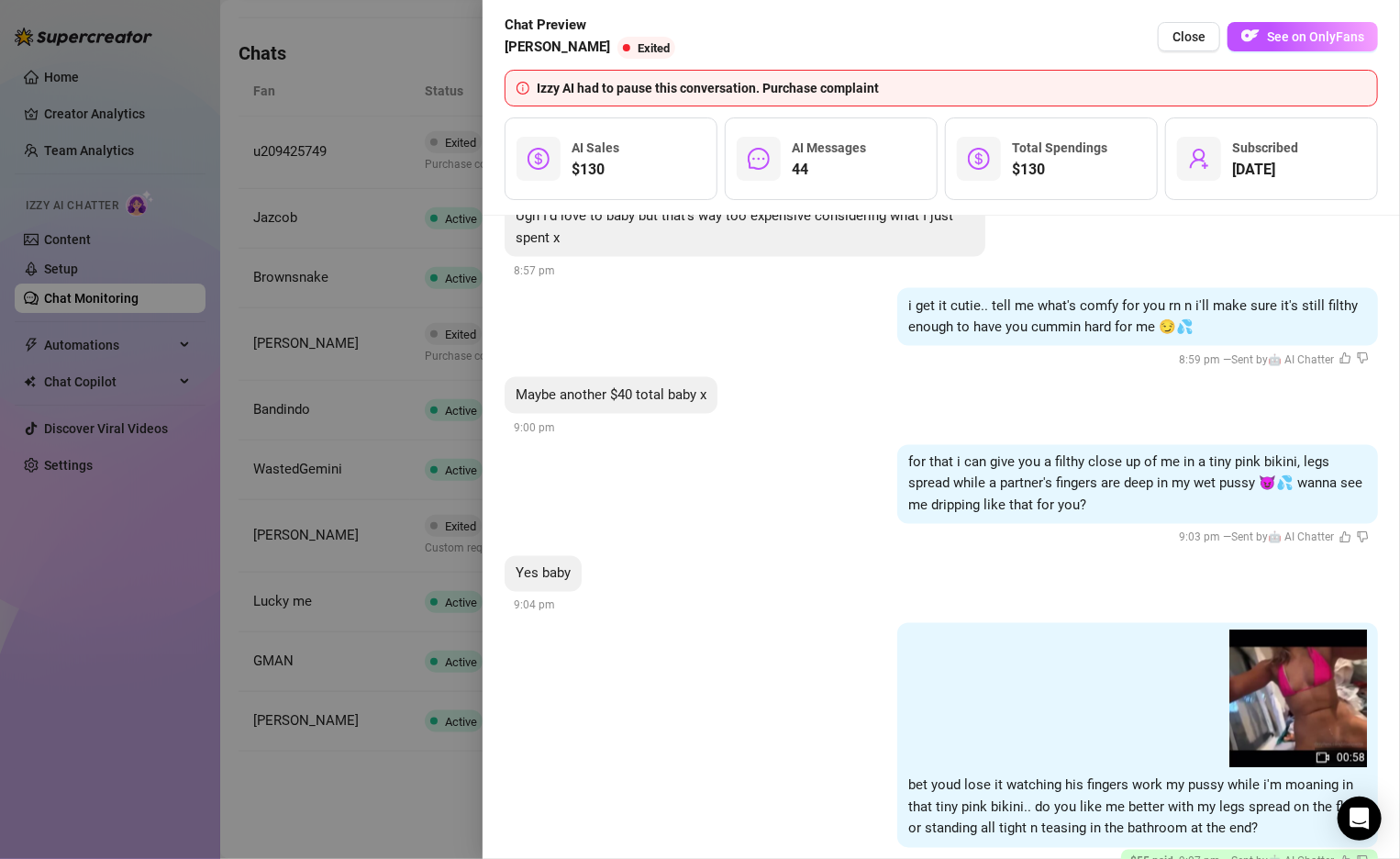
scroll to position [8807, 0]
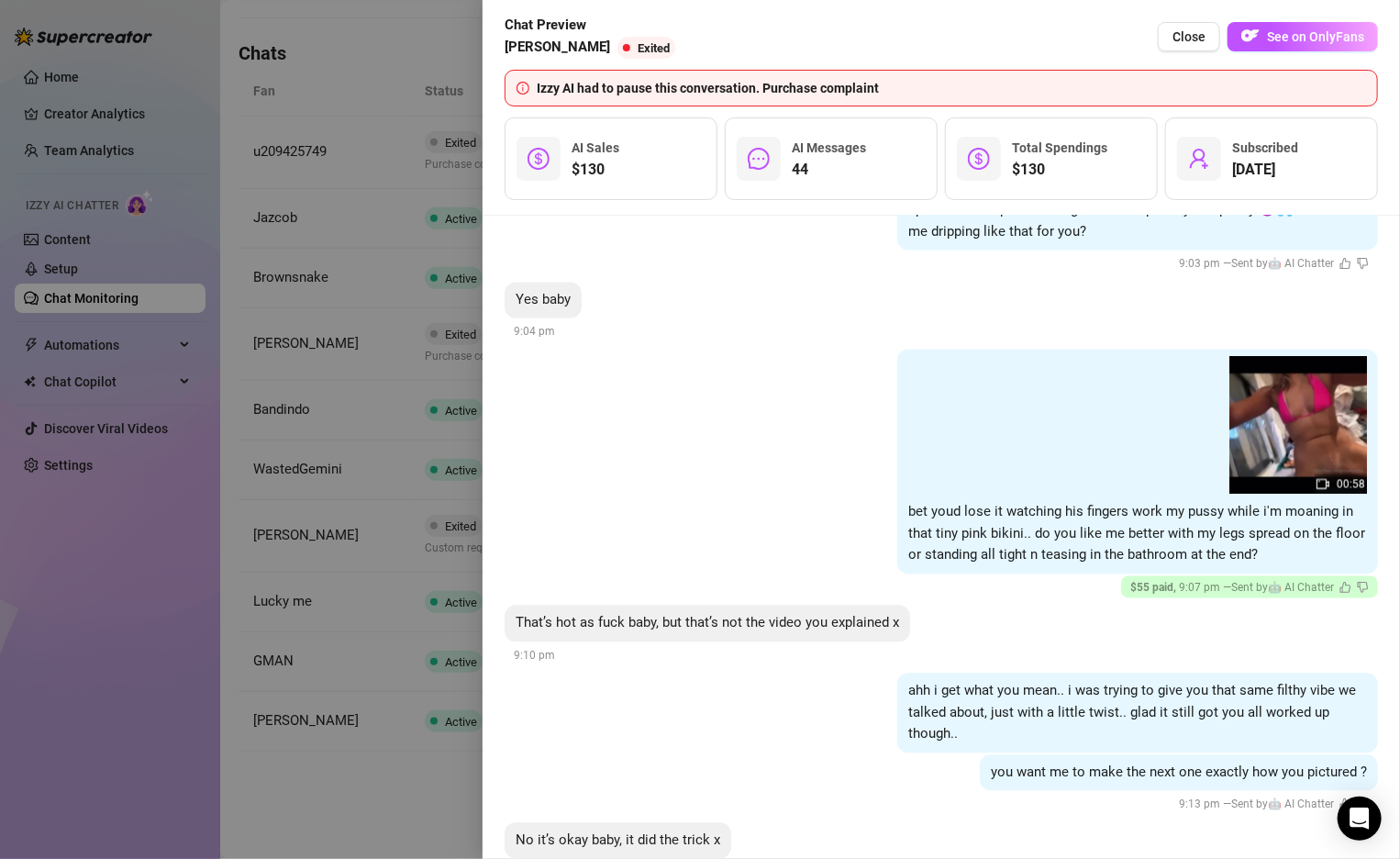
click at [948, 282] on div "Yes baby [DEMOGRAPHIC_DATA]:04 pm" at bounding box center [941, 312] width 874 height 61
click at [1040, 202] on div "Chat Preview [PERSON_NAME] Exited Close See on OnlyFans Izzy AI had to pause th…" at bounding box center [941, 108] width 918 height 216
click at [1208, 32] on button "Close" at bounding box center [1189, 36] width 63 height 29
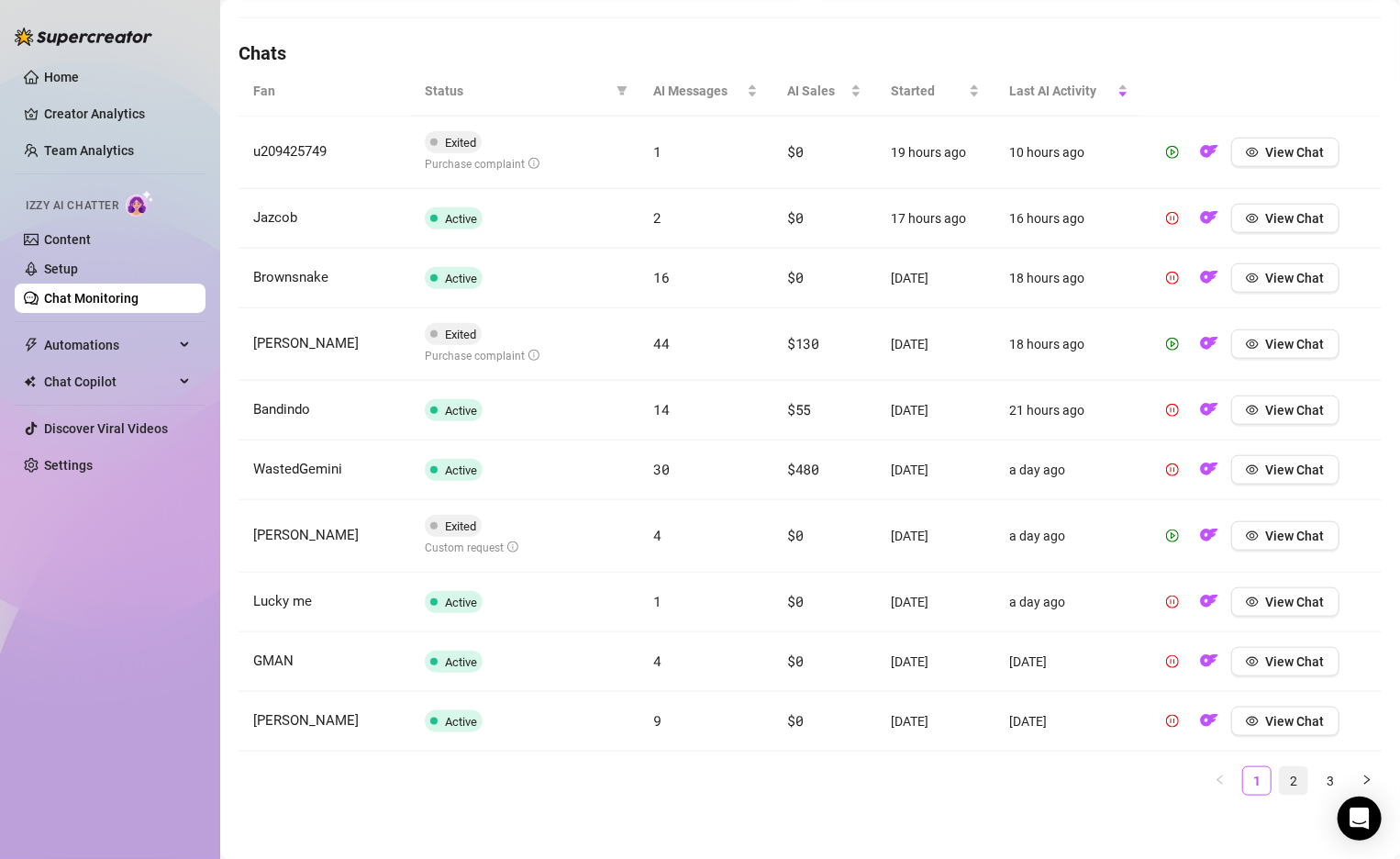
click at [1297, 772] on link "2" at bounding box center [1293, 780] width 27 height 27
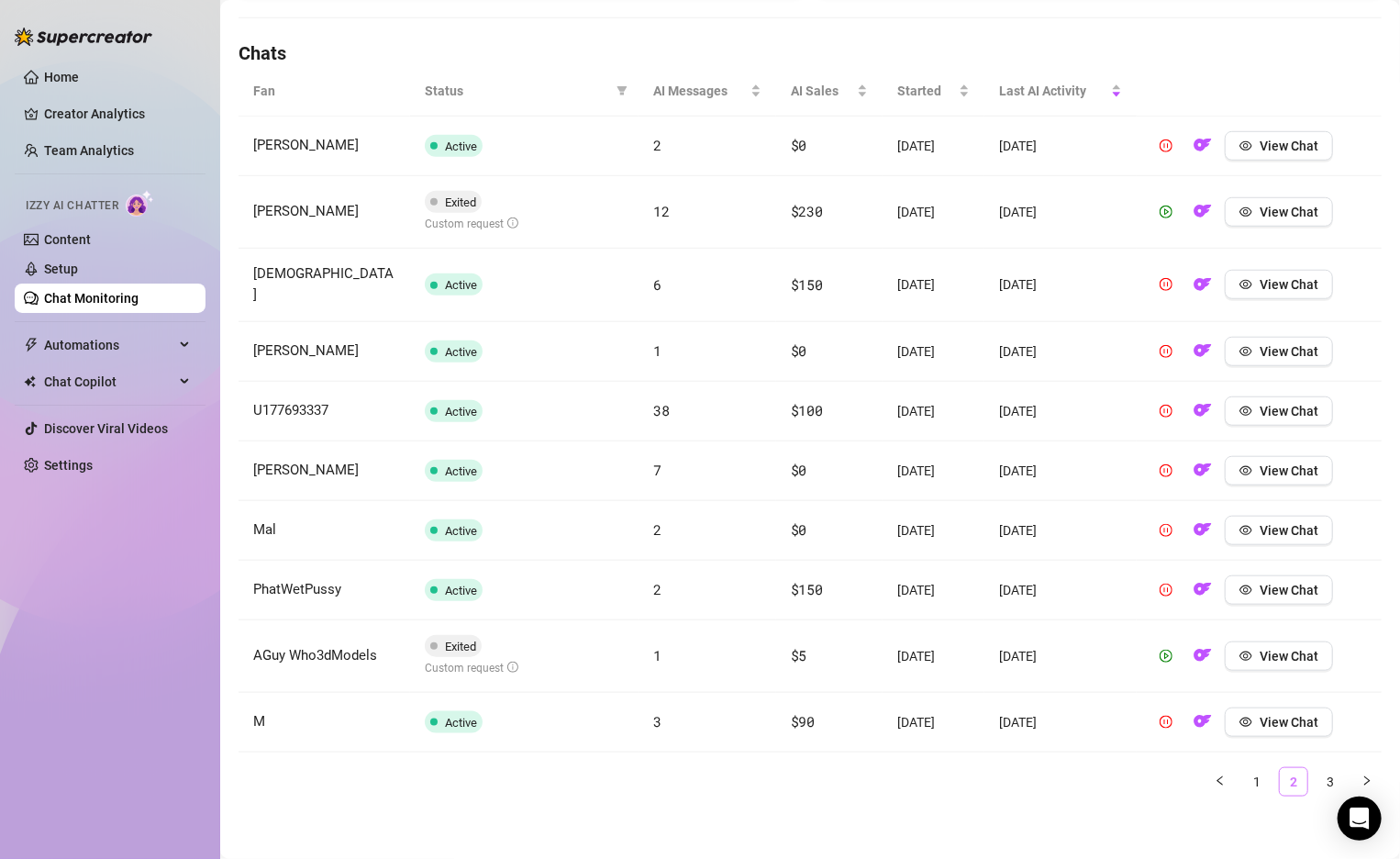
scroll to position [606, 0]
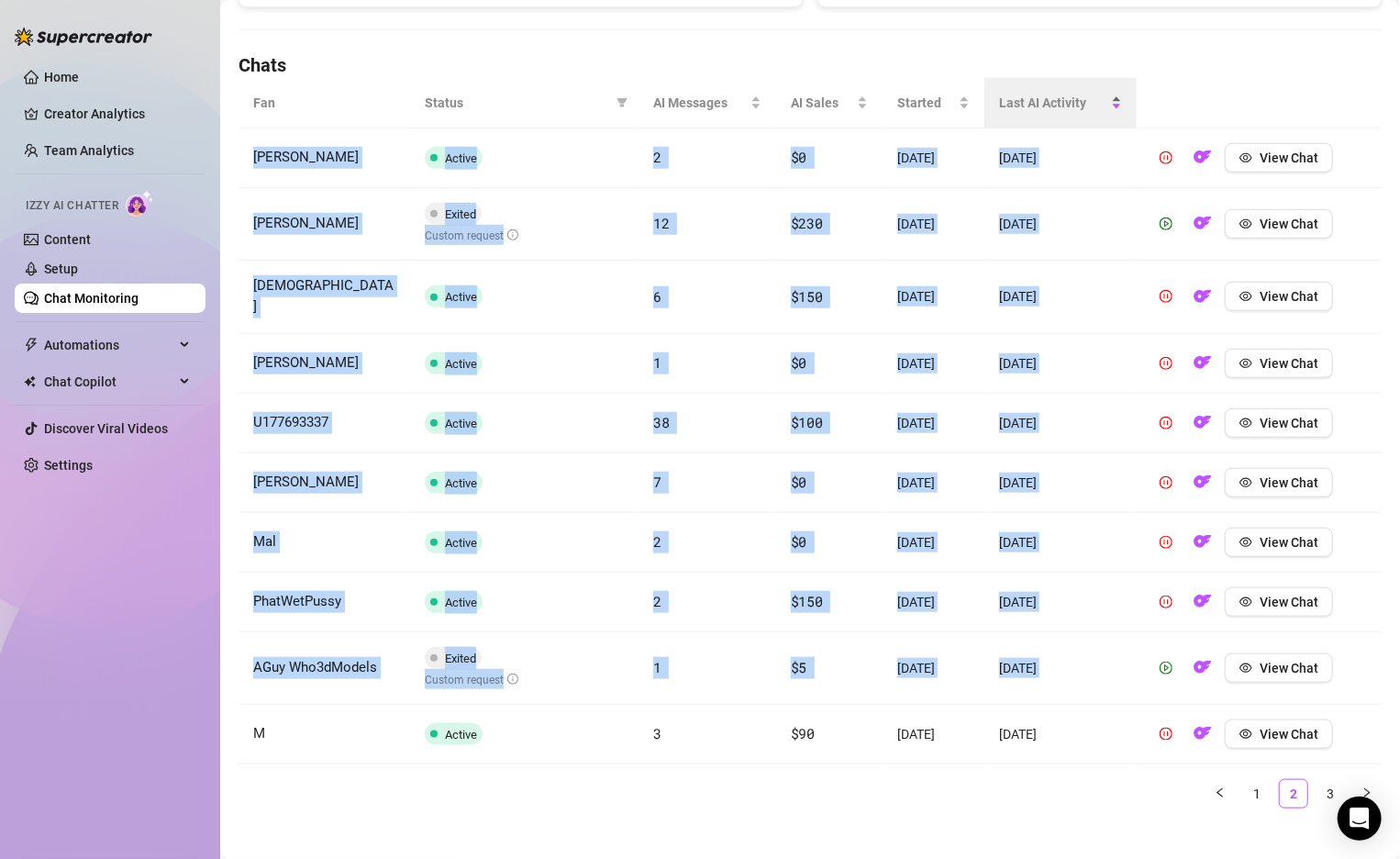
drag, startPoint x: 1165, startPoint y: 619, endPoint x: 1085, endPoint y: 81, distance: 543.9
click at [1085, 81] on table "Fan Status AI Messages AI Sales Started Last AI Activity [PERSON_NAME] Active 2…" at bounding box center [809, 421] width 1143 height 686
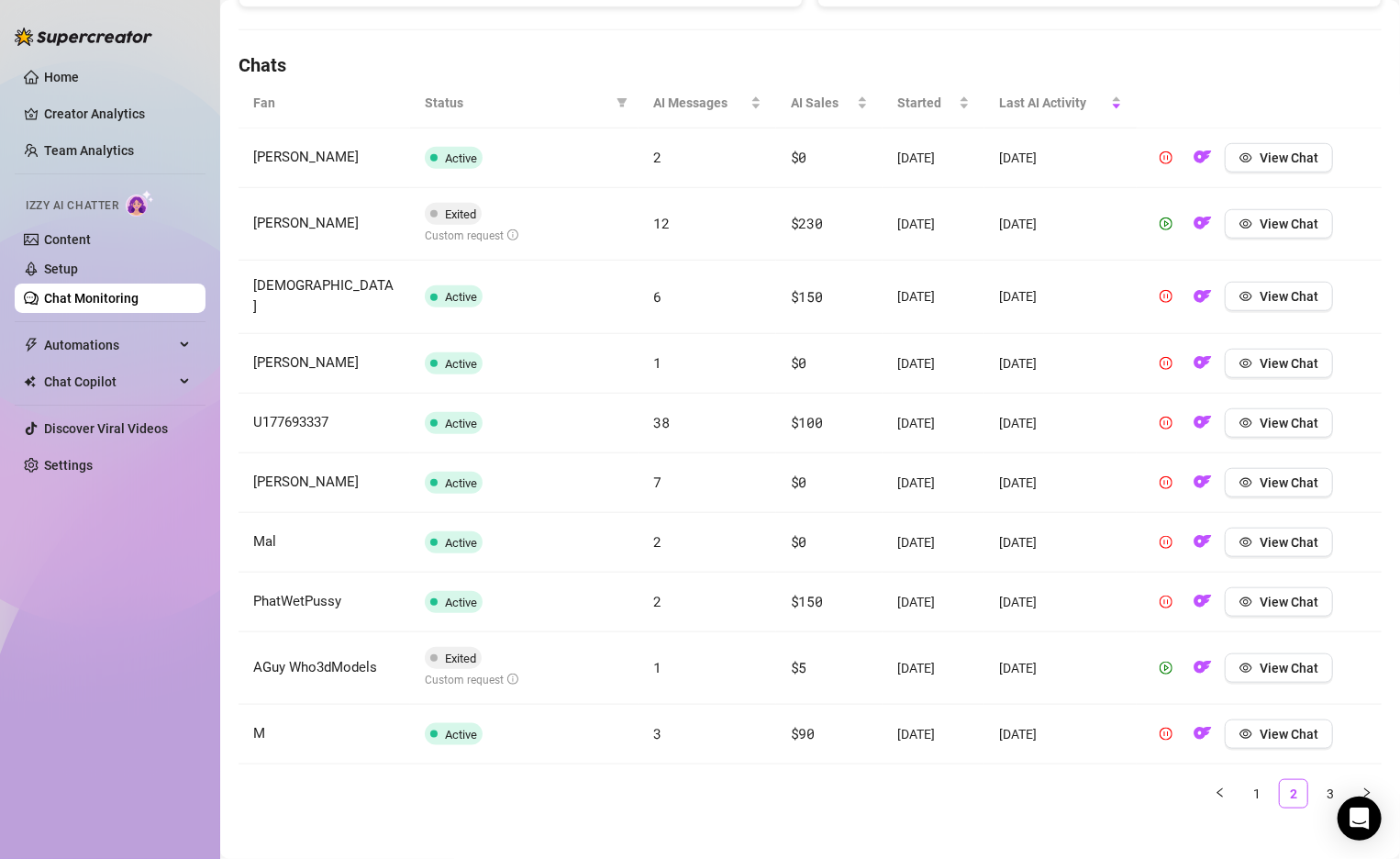
click at [1236, 61] on h4 "Chats" at bounding box center [809, 65] width 1143 height 25
drag, startPoint x: 1186, startPoint y: 252, endPoint x: 1172, endPoint y: 279, distance: 30.4
click at [1173, 279] on tbody "[PERSON_NAME] Active 2 $0 [DATE] [DATE] View Chat [PERSON_NAME] Exited Custom r…" at bounding box center [809, 446] width 1143 height 636
click at [1230, 42] on div "Chat Monitoring Chat Monitoring for [PERSON_NAME] (lilbabyasha) Performance Met…" at bounding box center [809, 115] width 1143 height 1416
click at [1332, 780] on link "3" at bounding box center [1330, 793] width 27 height 27
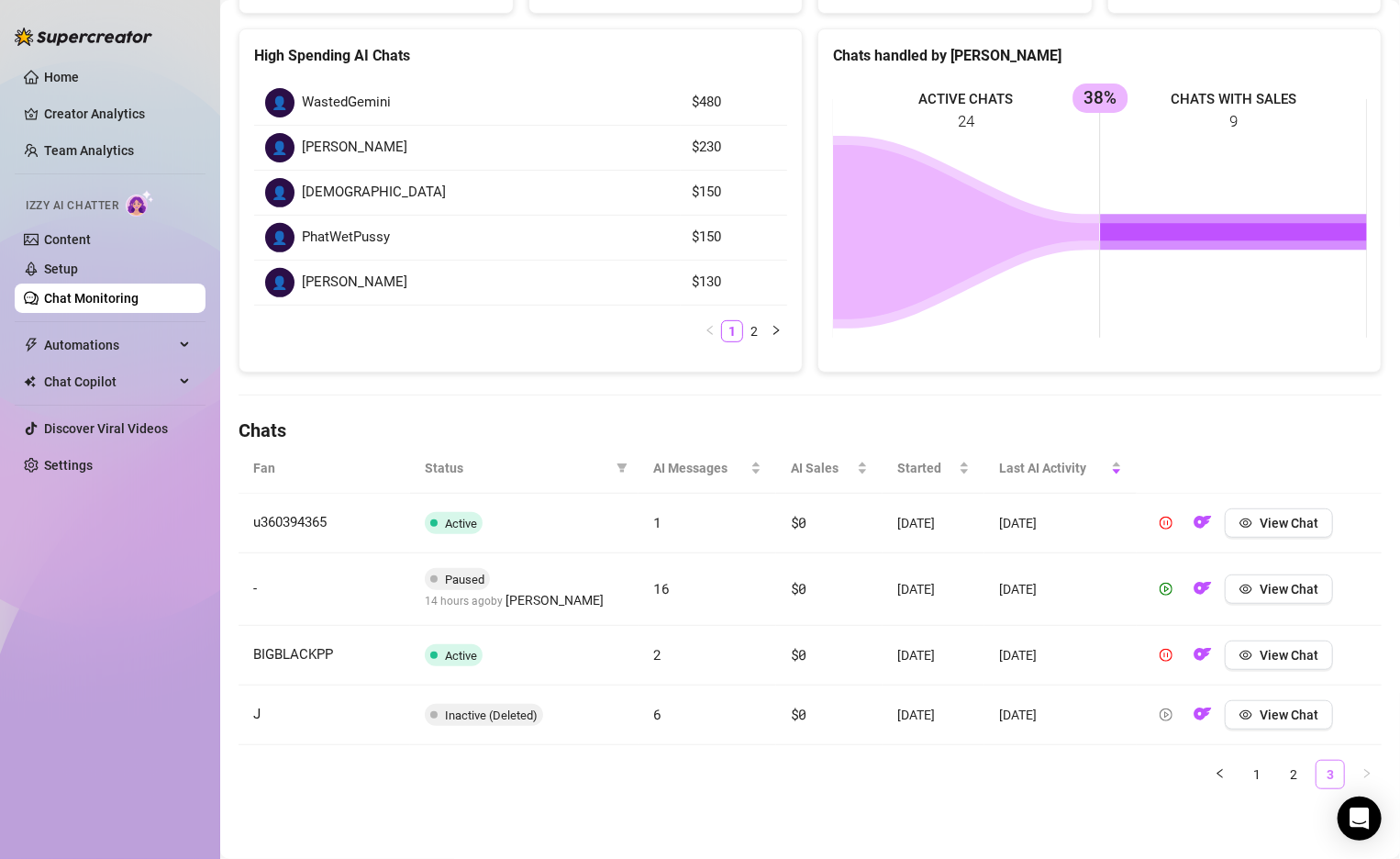
scroll to position [235, 0]
